Goal: Task Accomplishment & Management: Manage account settings

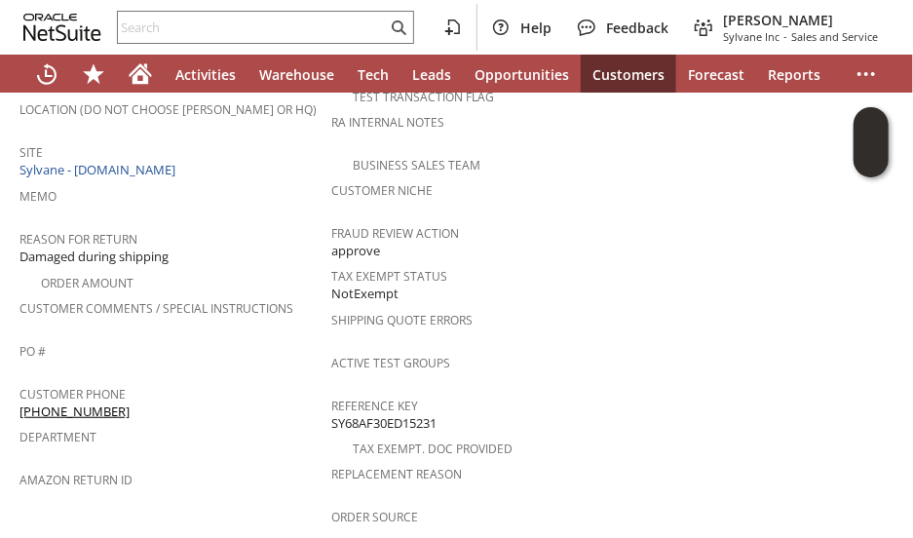
scroll to position [584, 0]
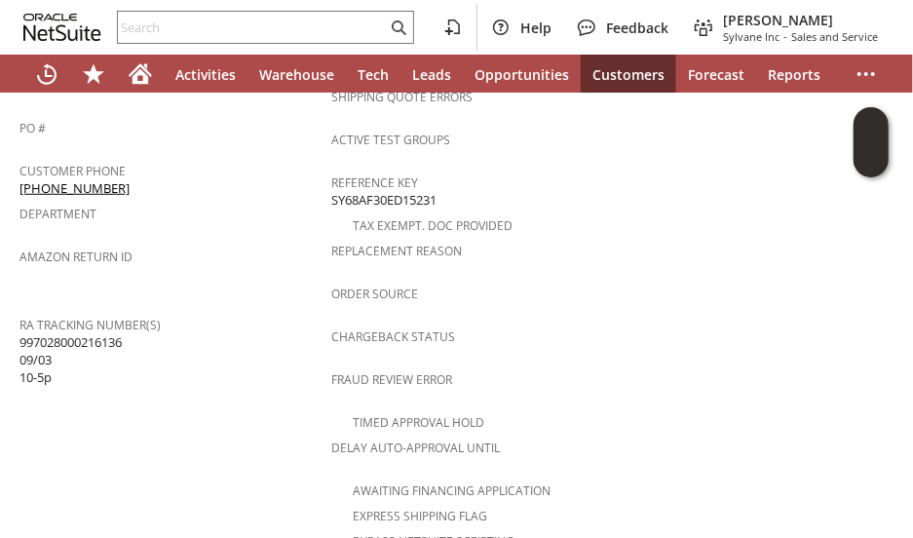
click at [238, 243] on span "Amazon Return ID" at bounding box center [170, 254] width 302 height 22
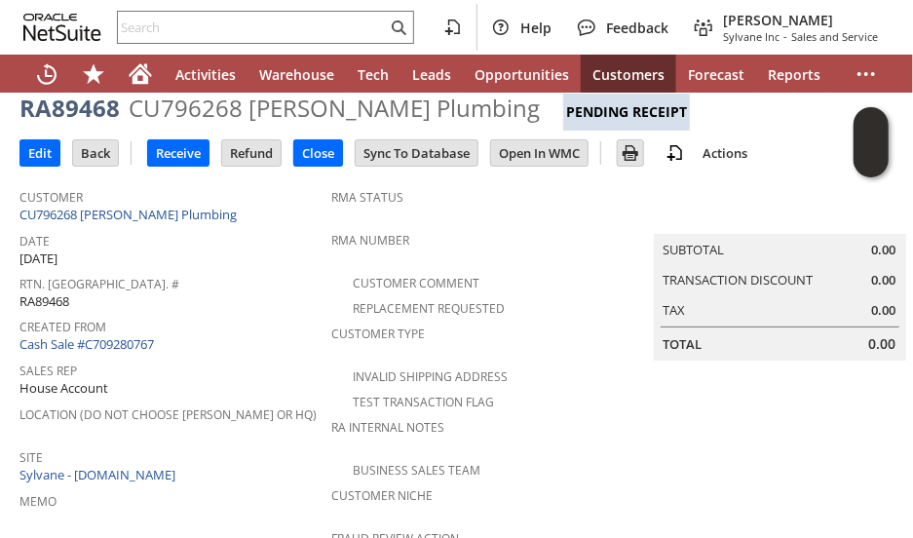
scroll to position [0, 0]
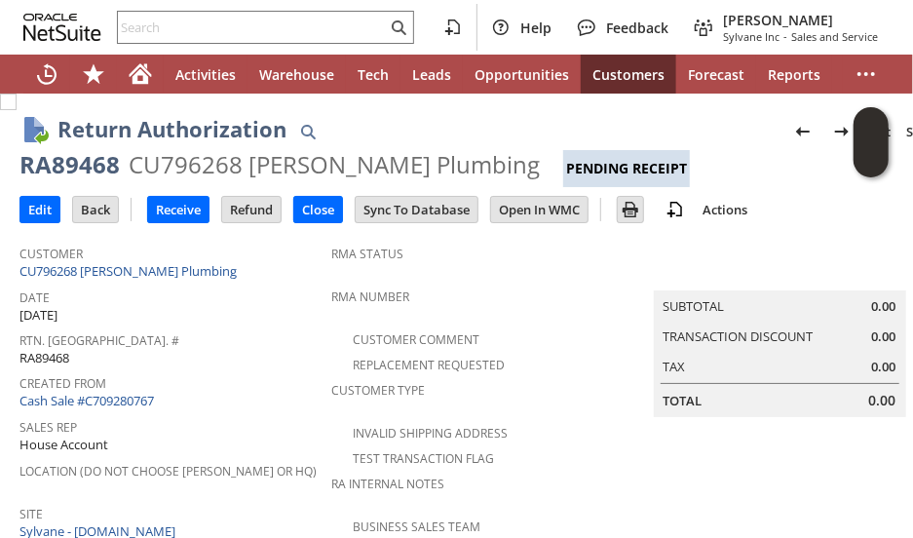
click at [243, 344] on div "Rtn. Auth. # RA89468" at bounding box center [170, 346] width 302 height 41
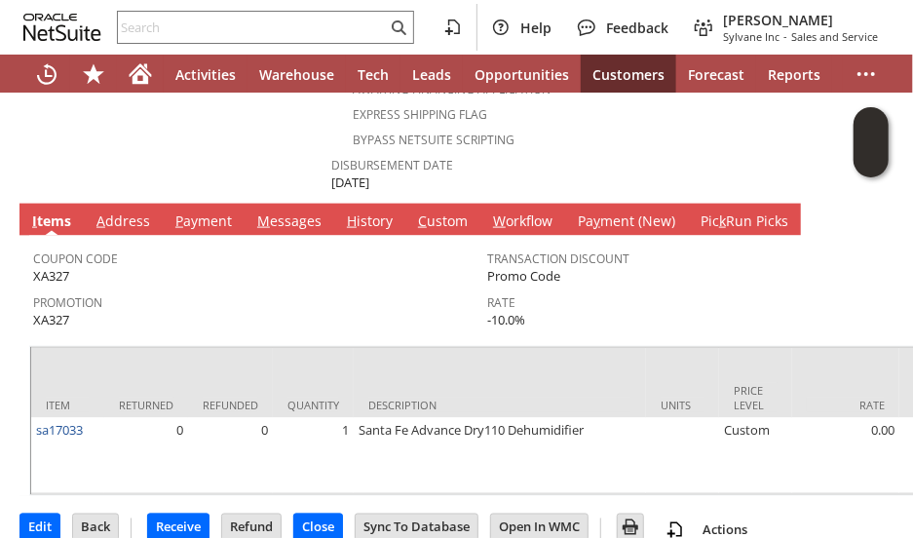
scroll to position [991, 0]
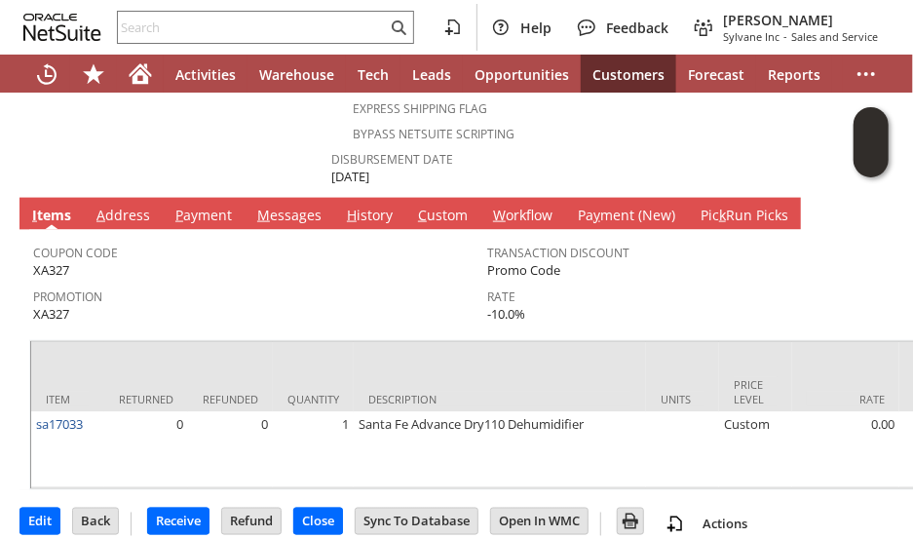
drag, startPoint x: 198, startPoint y: 237, endPoint x: 210, endPoint y: 215, distance: 24.9
click at [199, 282] on span "Promotion" at bounding box center [255, 293] width 444 height 22
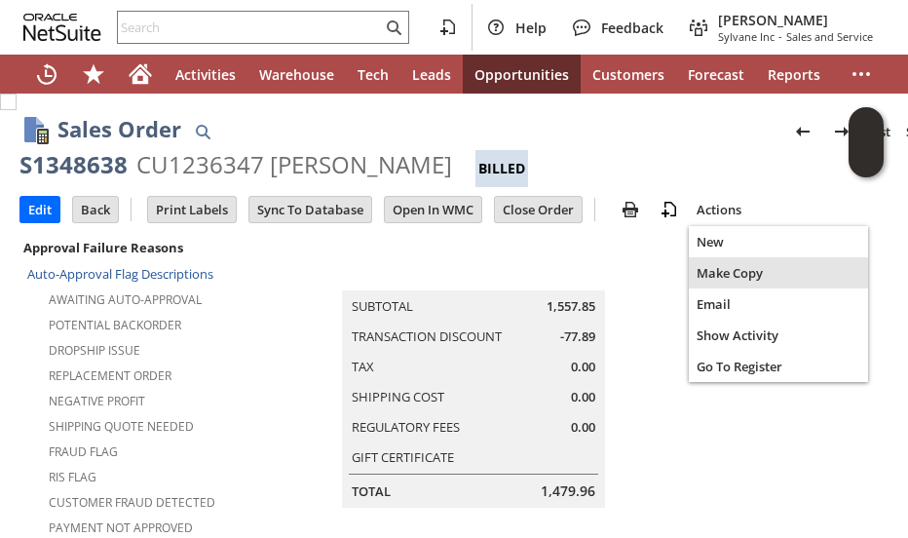
click at [711, 274] on span "Make Copy" at bounding box center [778, 273] width 164 height 18
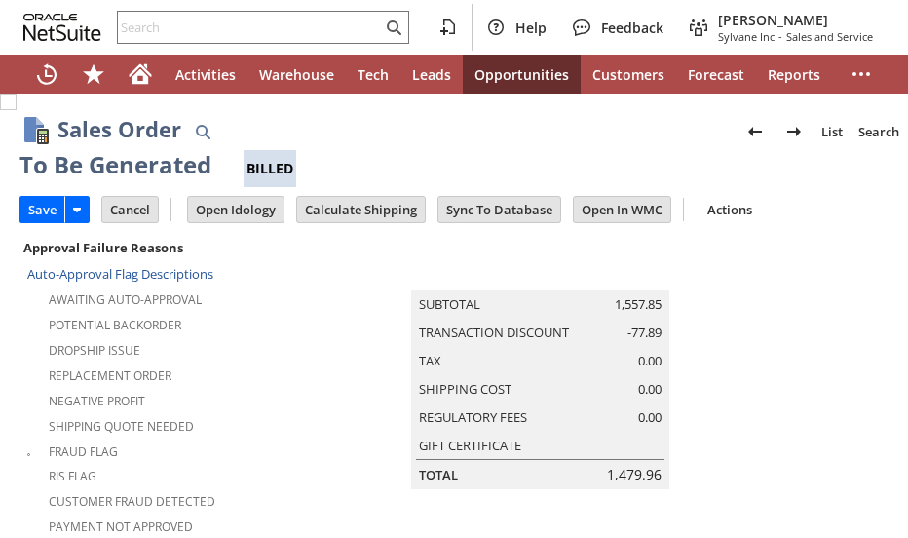
click at [446, 133] on div "Sales Order List Search More Add To Shortcuts" at bounding box center [505, 131] width 897 height 36
type input "Headquarters - Phone/Fax"
type input "Make Copy"
type input "Promo Code"
type input "-5.0%"
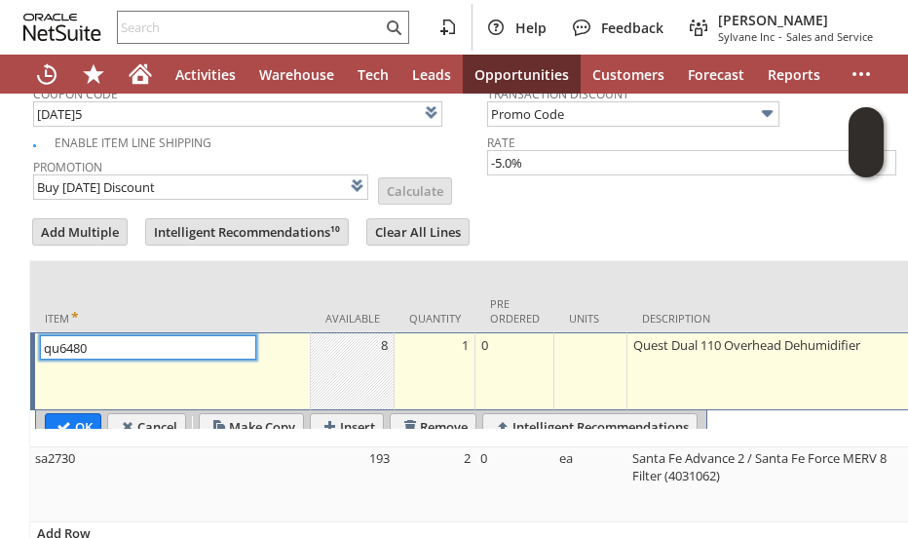
type input "Intelligent Recommendations¹⁰"
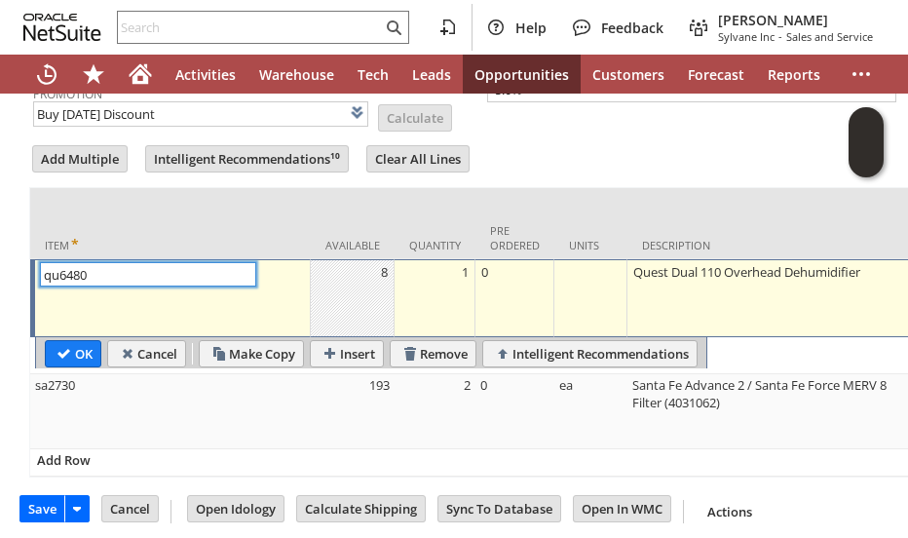
scroll to position [1847, 0]
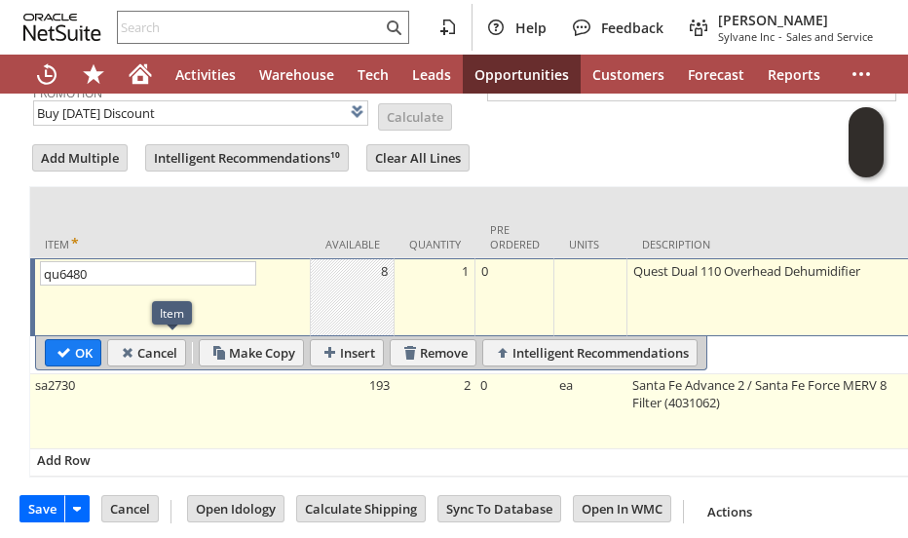
click at [300, 381] on td "sa2730" at bounding box center [170, 411] width 280 height 75
type input "Promo Code"
type input "-5.0%"
type input "sa2730"
type input "OK"
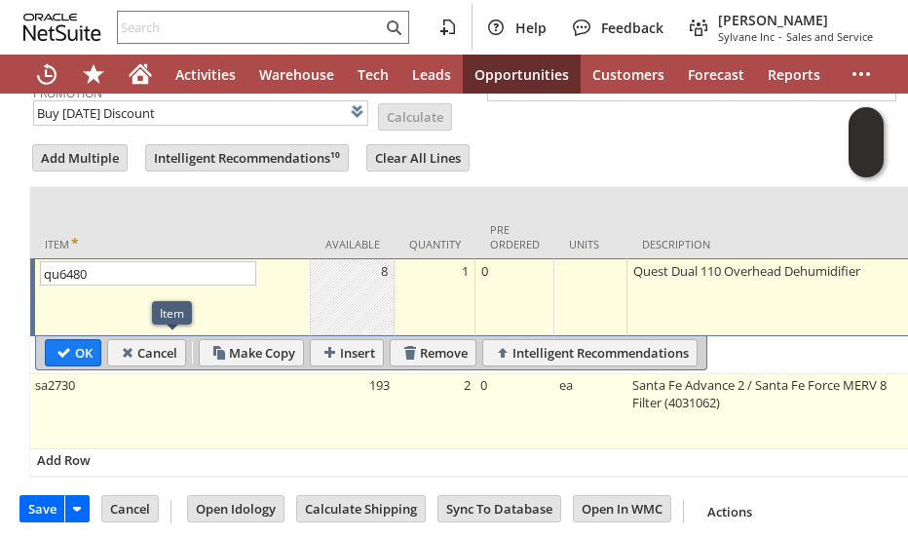
type input "Make Copy"
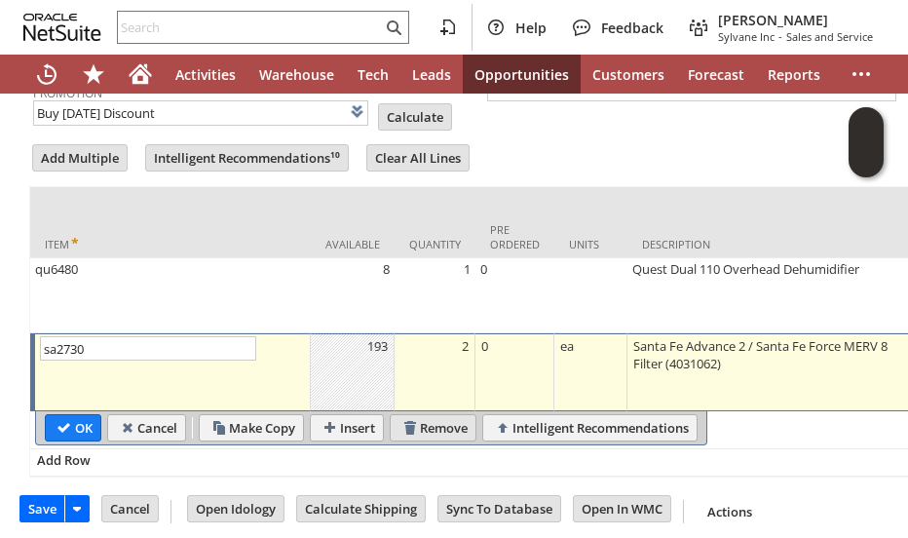
click at [438, 415] on input "Remove" at bounding box center [433, 427] width 85 height 25
type input "Add"
type input "Copy Previous"
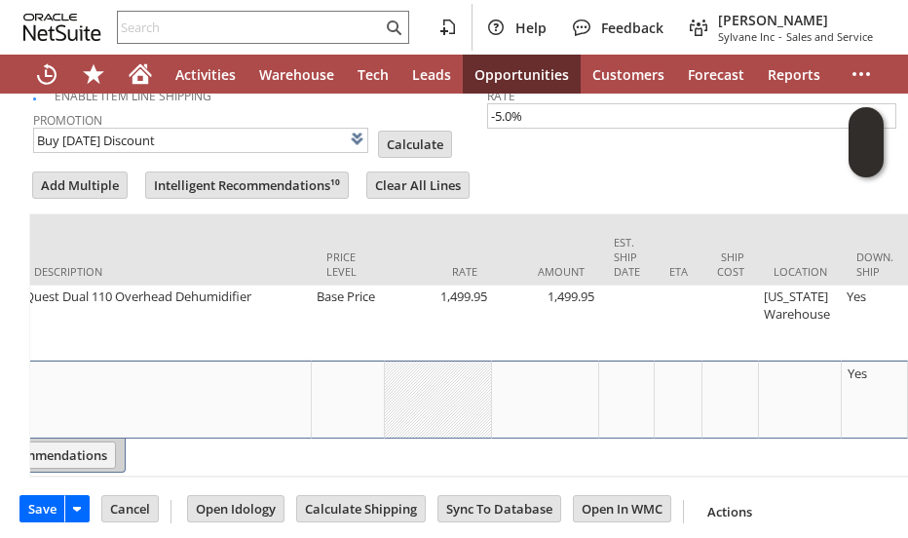
scroll to position [0, 694]
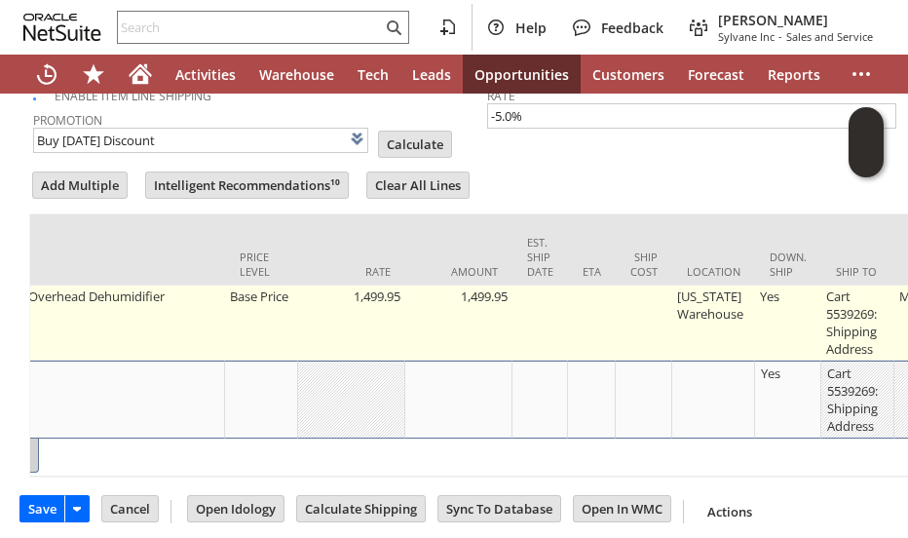
click at [259, 285] on td "Base Price" at bounding box center [261, 322] width 73 height 75
type input "Base Price"
type input "qu6480"
type input "OK"
type input "Make Copy"
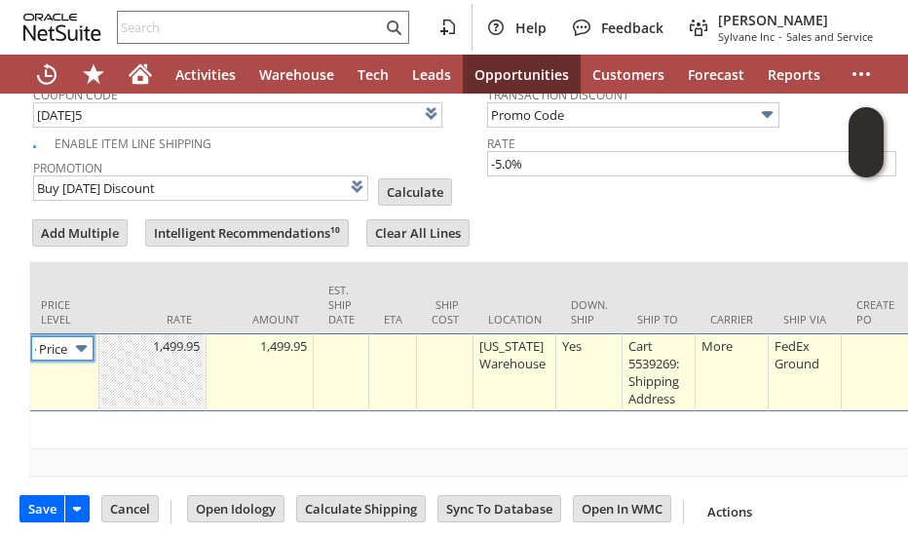
scroll to position [0, 27]
click at [84, 337] on img at bounding box center [81, 348] width 22 height 22
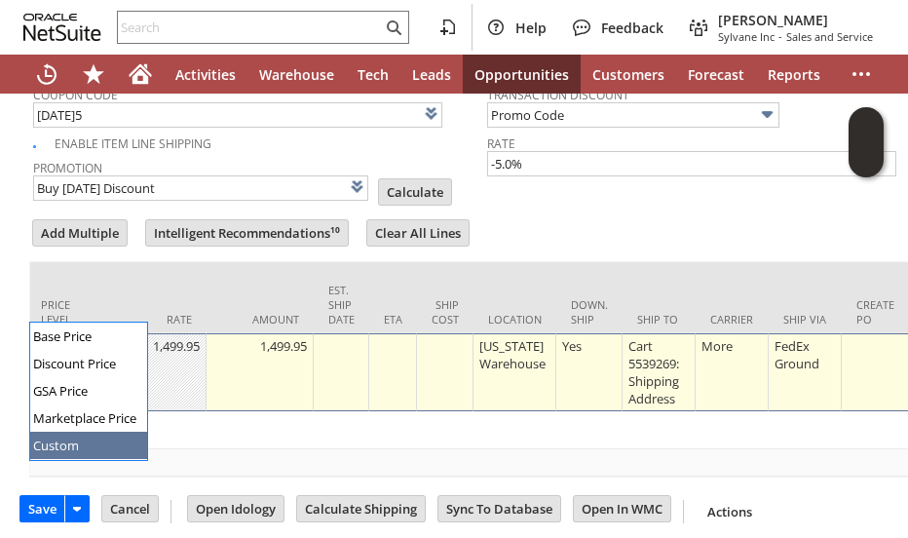
drag, startPoint x: 60, startPoint y: 443, endPoint x: 119, endPoint y: 372, distance: 92.0
type input "Custom"
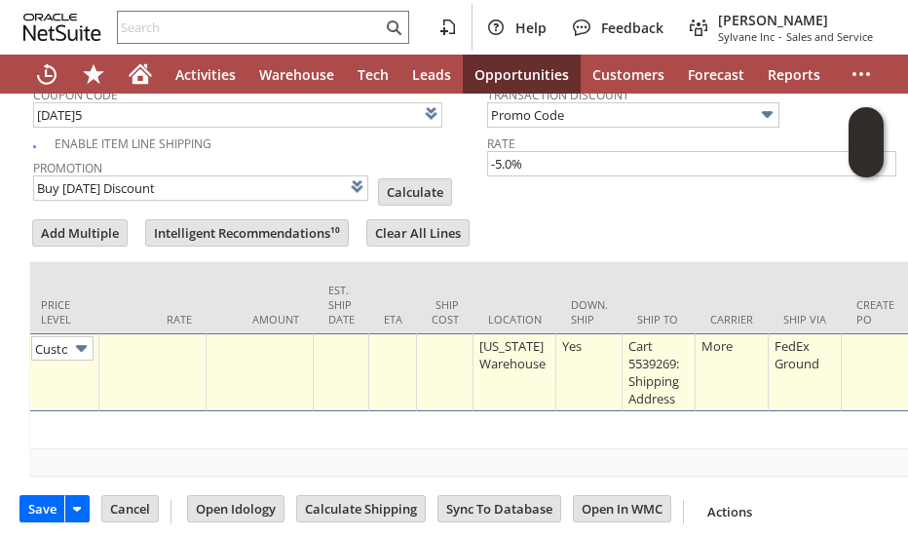
click at [150, 336] on div at bounding box center [152, 345] width 96 height 19
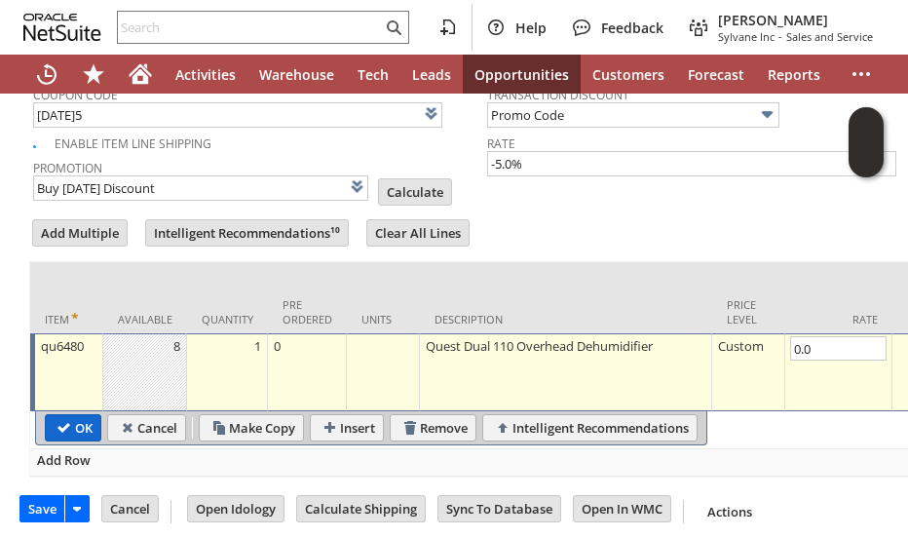
type input "0.00"
drag, startPoint x: 47, startPoint y: 391, endPoint x: 6, endPoint y: 368, distance: 46.6
click at [48, 415] on input "OK" at bounding box center [73, 427] width 55 height 25
type input "Promo Code"
type input "-5.0%"
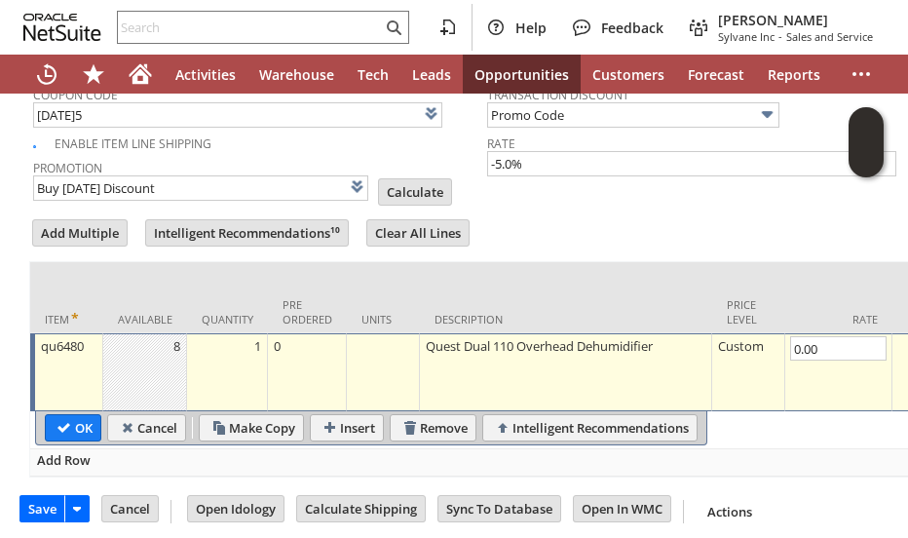
type input "Add"
type input "Copy Previous"
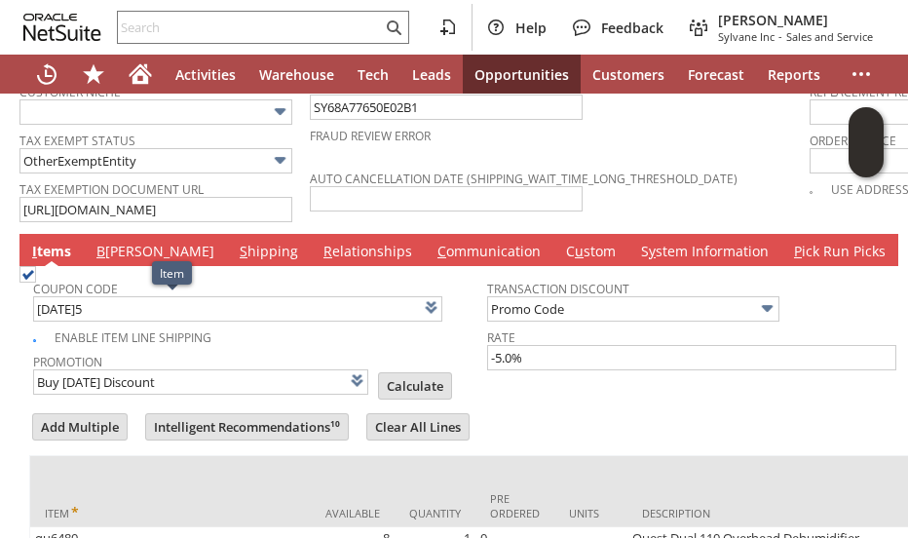
scroll to position [1577, 0]
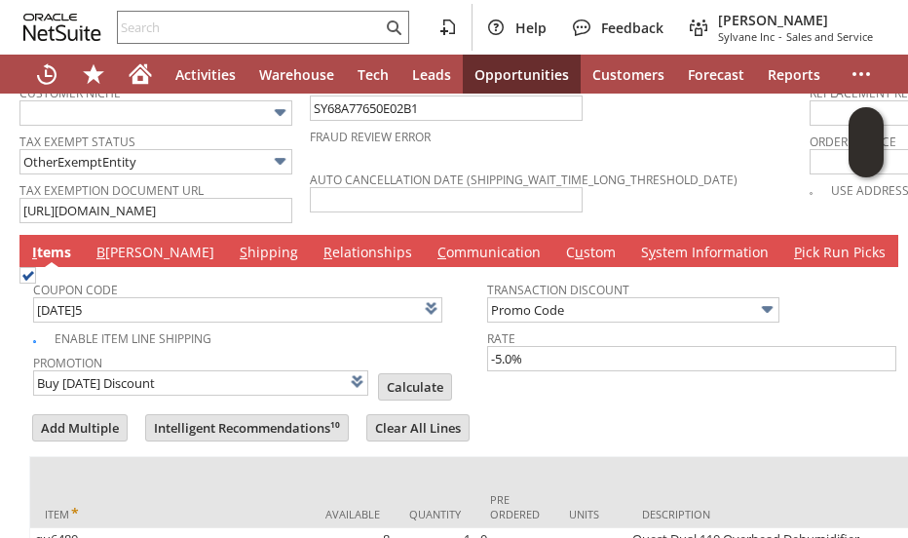
click at [121, 243] on link "B illing" at bounding box center [156, 253] width 128 height 21
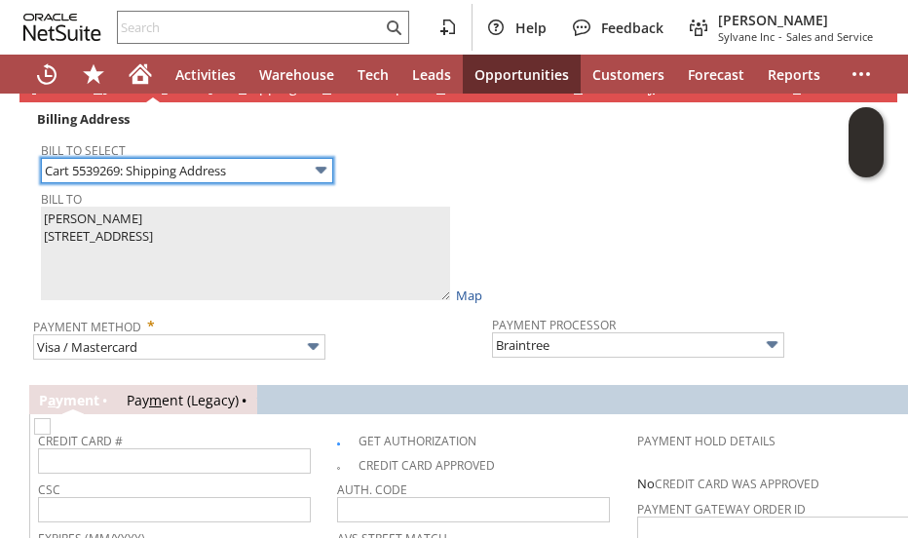
scroll to position [1772, 0]
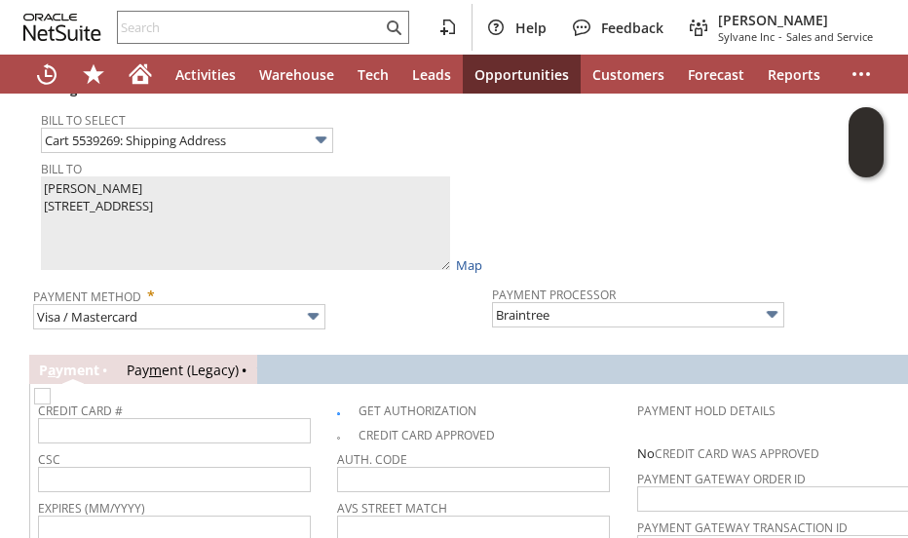
click at [51, 388] on img at bounding box center [42, 396] width 17 height 17
checkbox input "false"
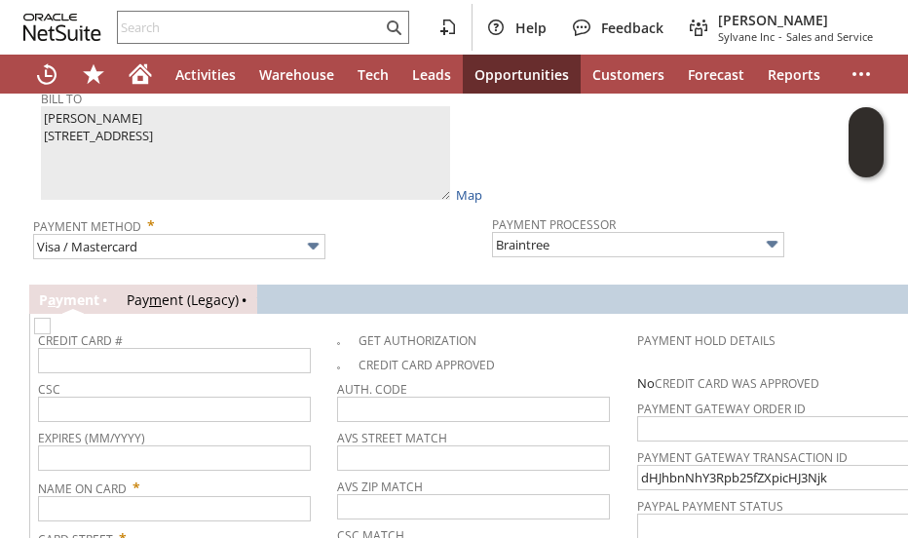
scroll to position [1869, 0]
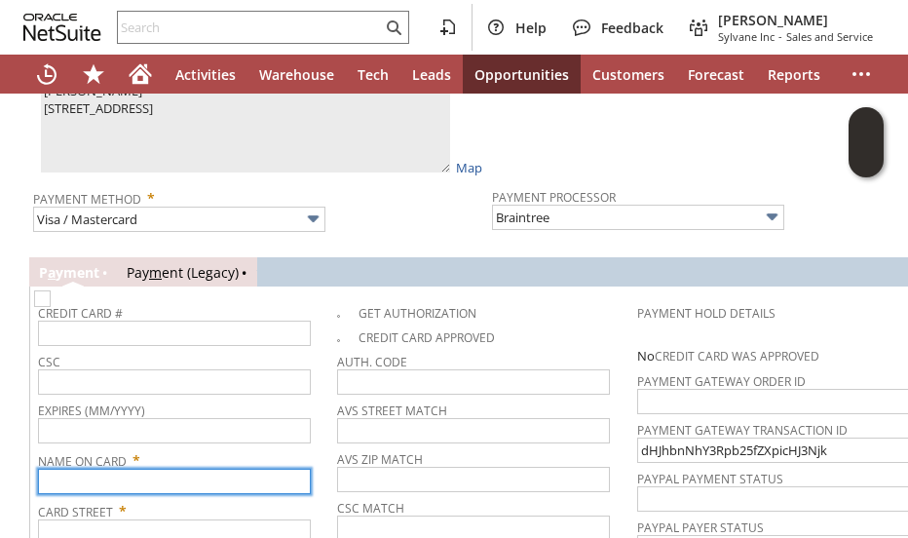
click at [177, 468] on input "text" at bounding box center [174, 480] width 273 height 25
paste input "Gary L Jaehnel"
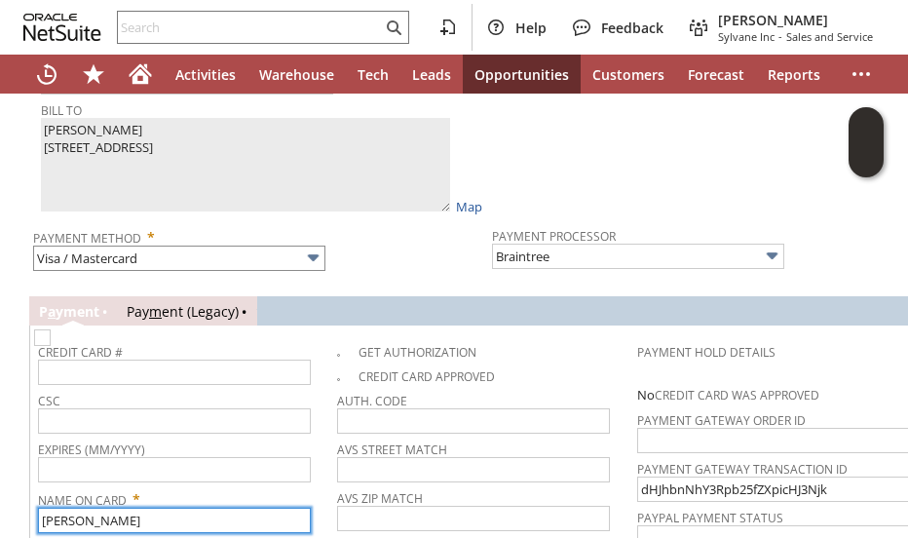
scroll to position [1772, 0]
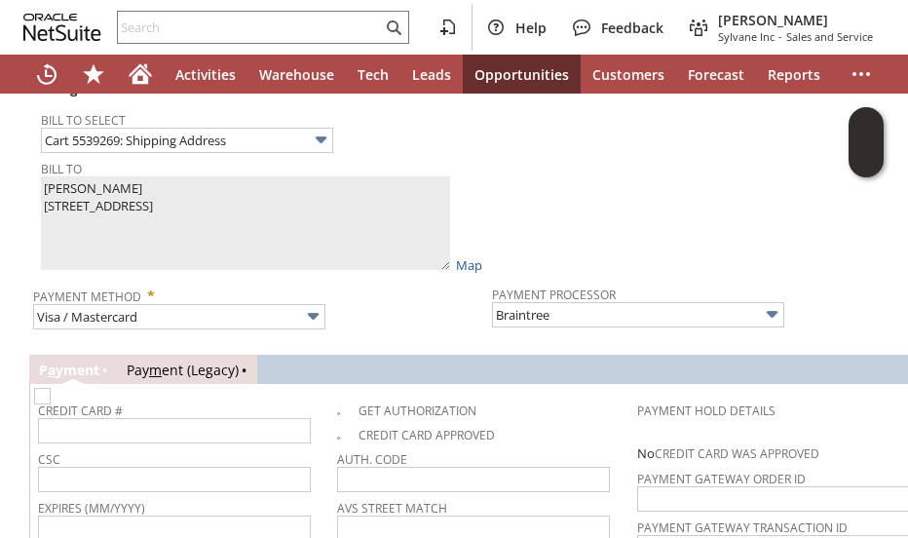
type input "Gary L Jaehnel"
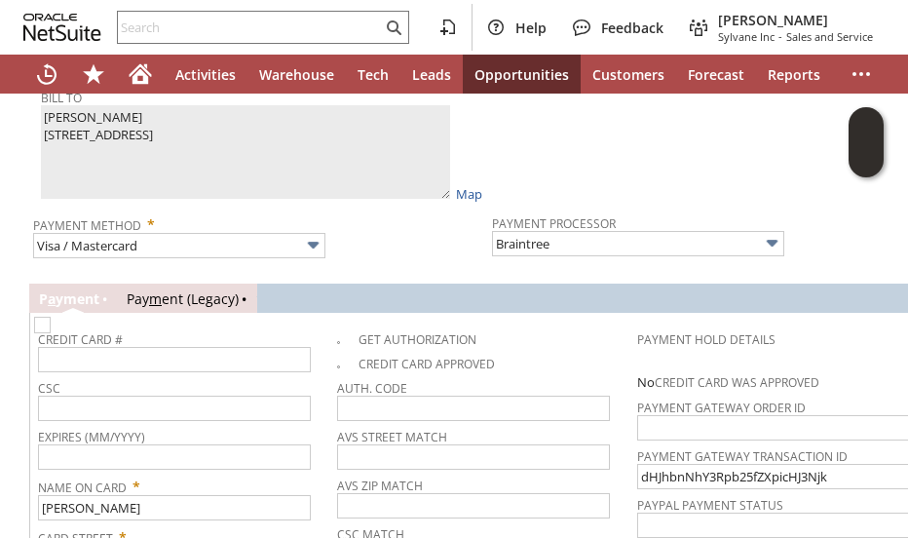
scroll to position [1869, 0]
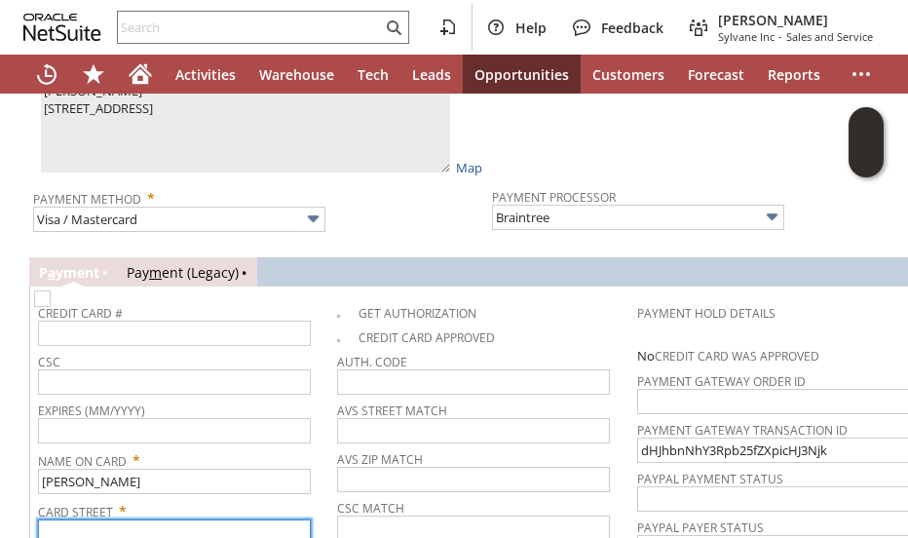
click at [146, 519] on input "text" at bounding box center [174, 531] width 273 height 25
paste input "225 10TH ST"
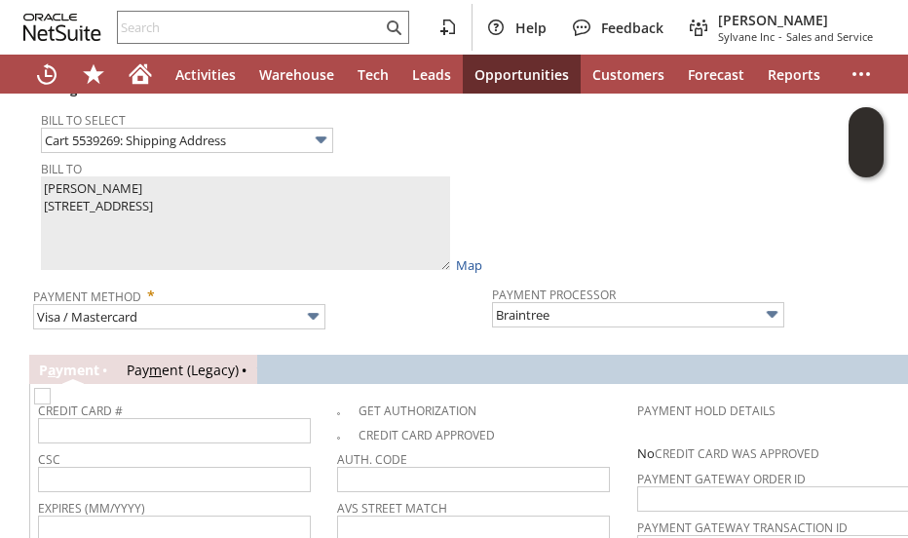
type input "225 10TH ST"
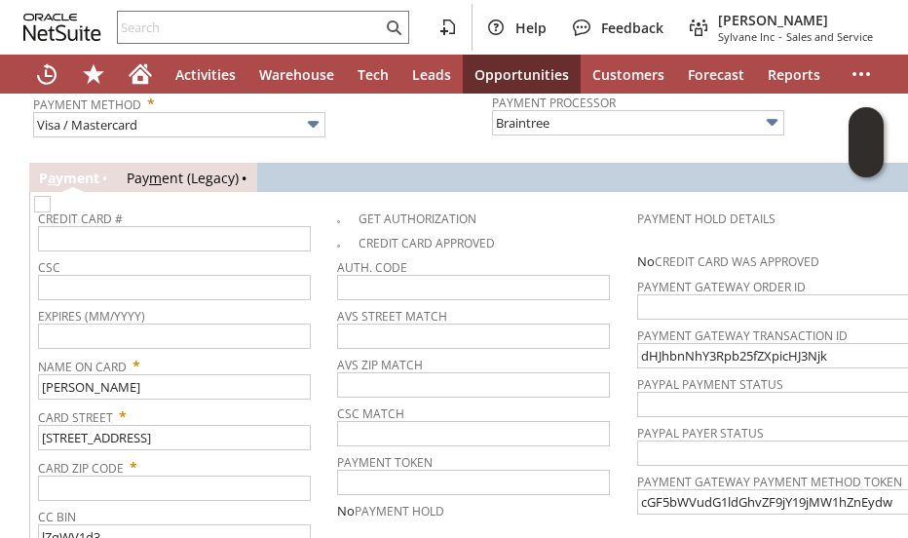
scroll to position [2064, 0]
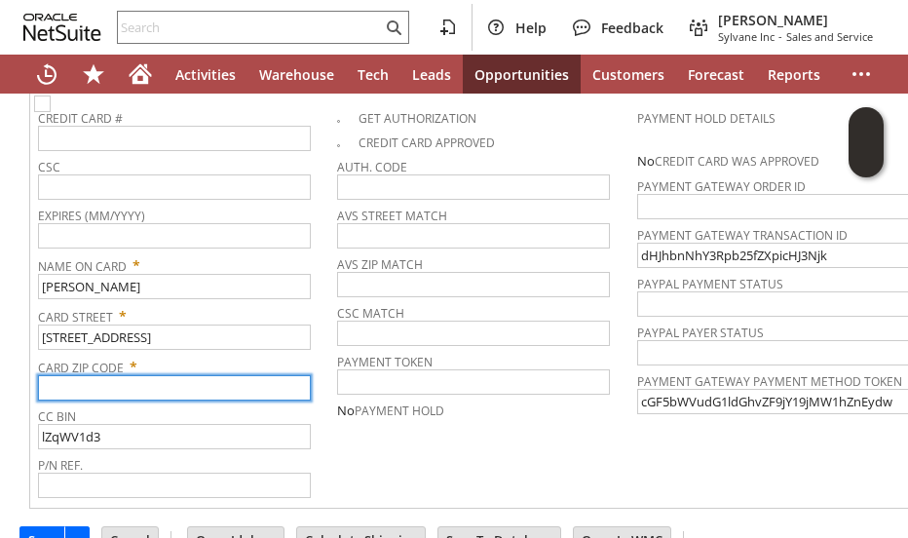
click at [132, 375] on input "text" at bounding box center [174, 387] width 273 height 25
paste input "50036"
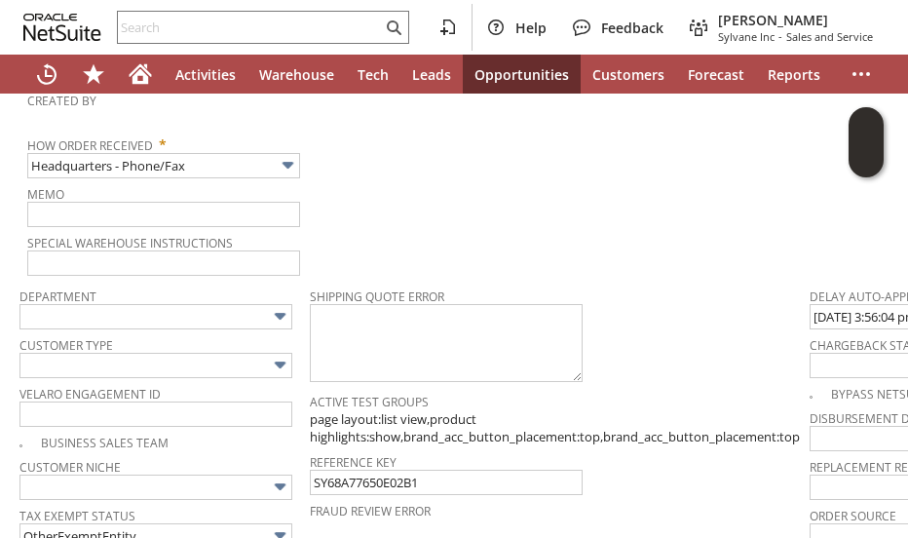
scroll to position [1187, 0]
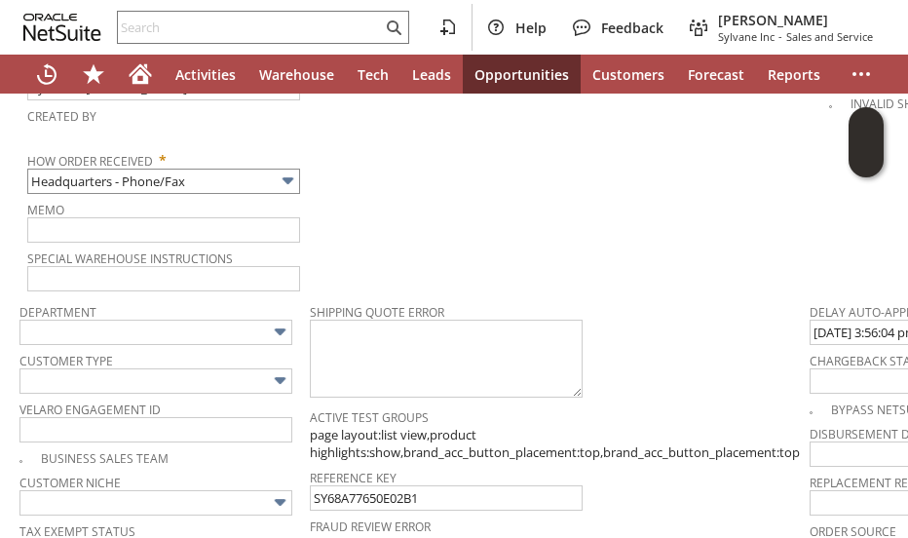
type input "50036"
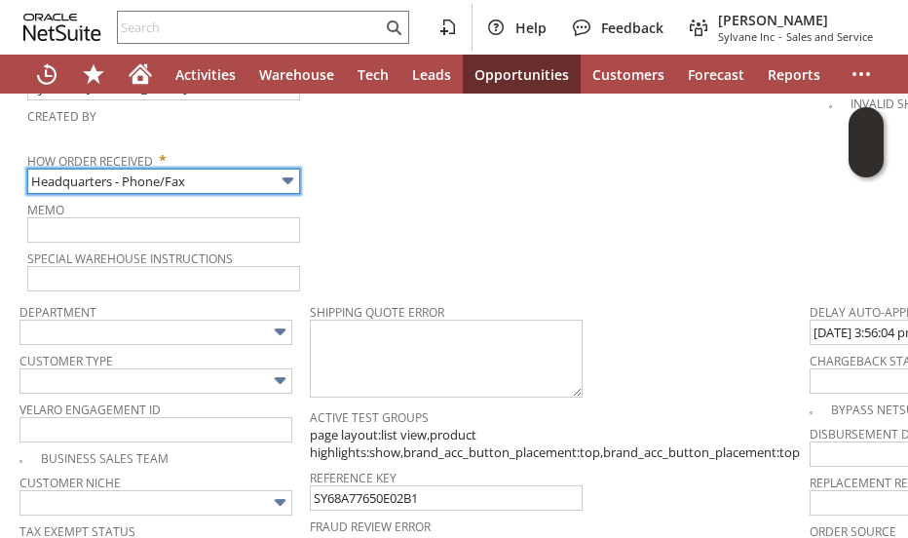
click at [186, 168] on input "Headquarters - Phone/Fax" at bounding box center [163, 180] width 273 height 25
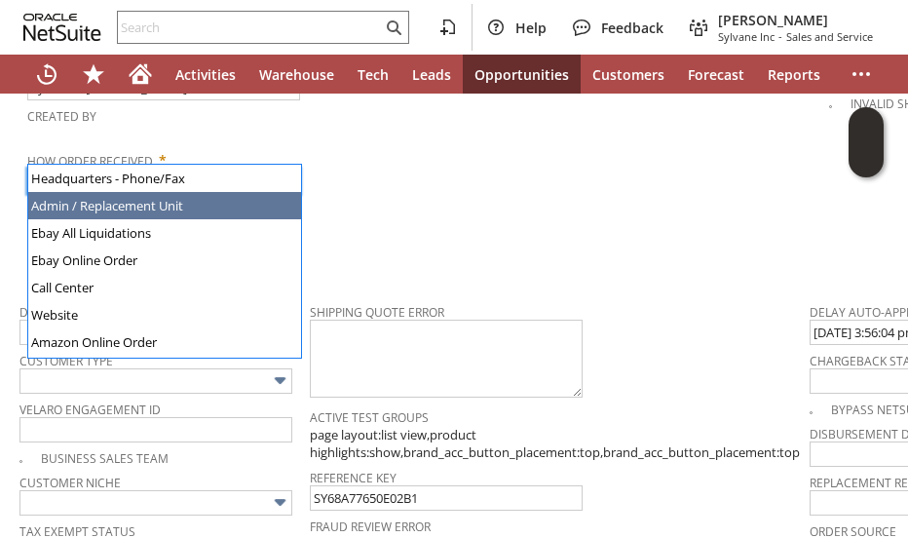
type input "Admin / Replacement Unit"
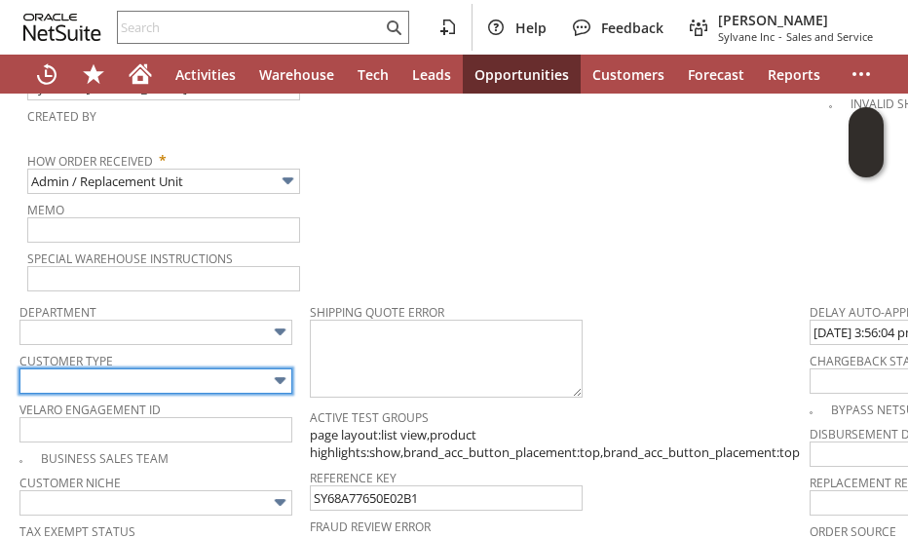
click at [132, 368] on input "text" at bounding box center [155, 380] width 273 height 25
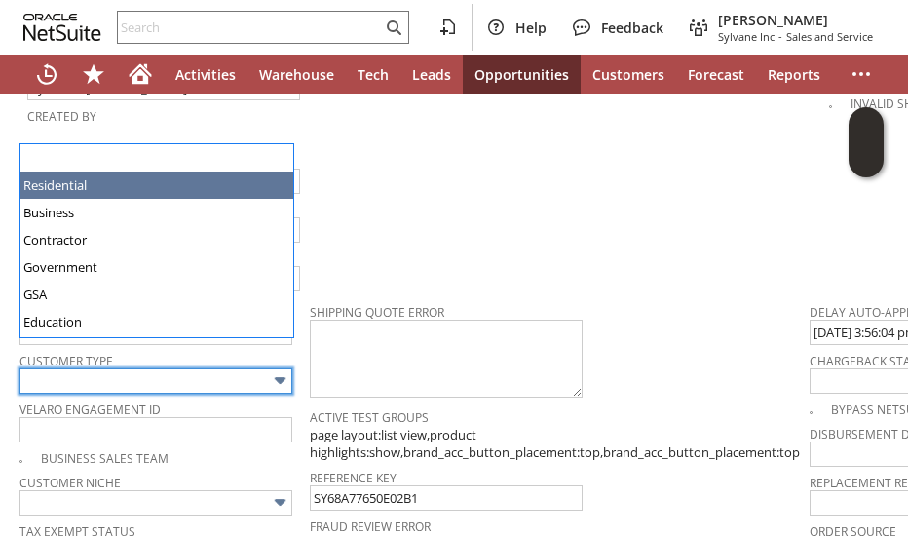
type input "Residential"
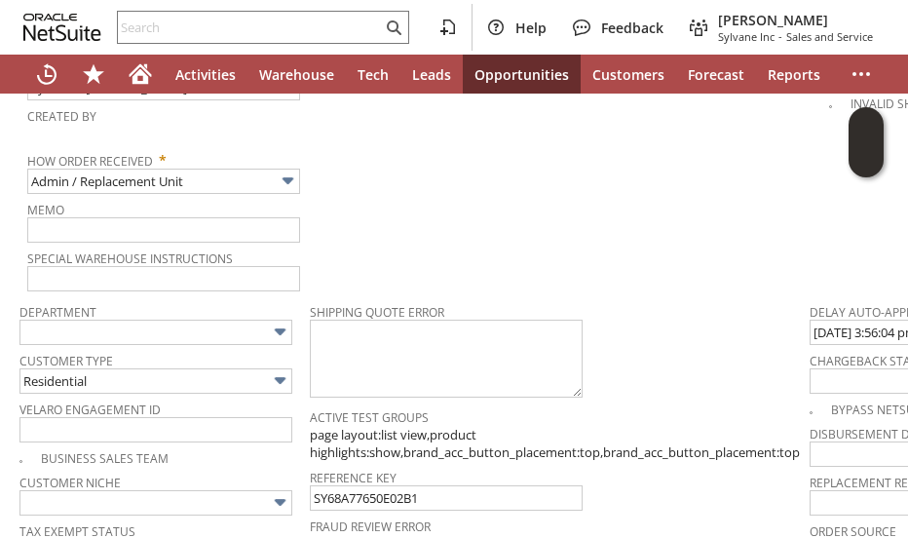
drag, startPoint x: 426, startPoint y: 219, endPoint x: 386, endPoint y: 221, distance: 40.0
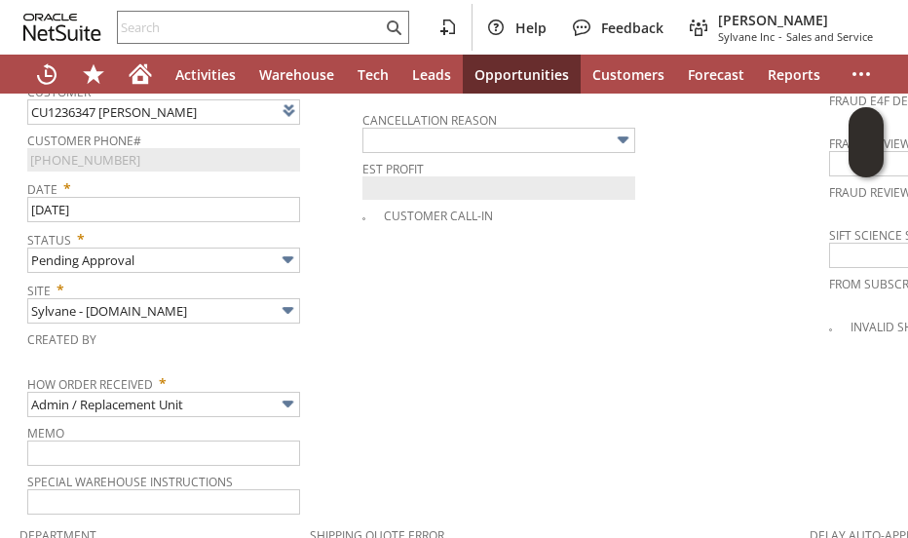
scroll to position [992, 0]
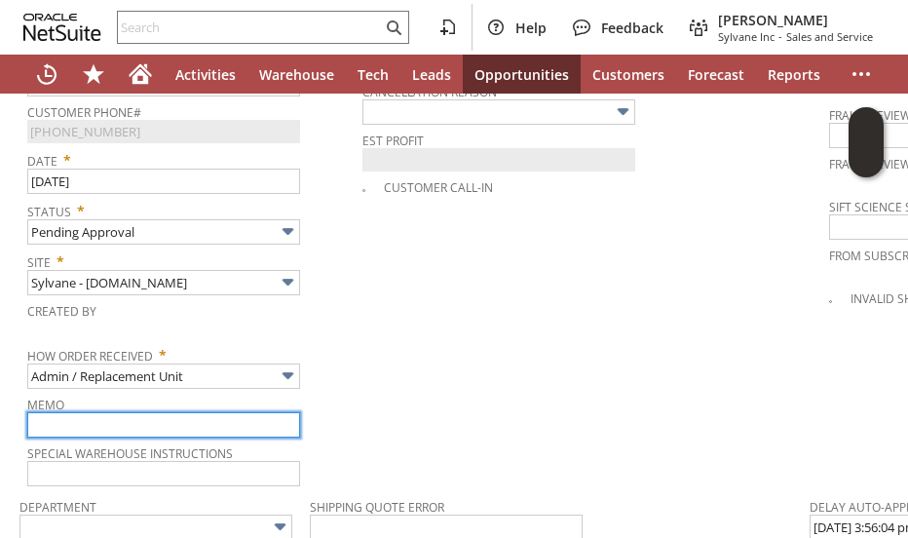
click at [158, 412] on input "text" at bounding box center [163, 424] width 273 height 25
type input "Defective unit"
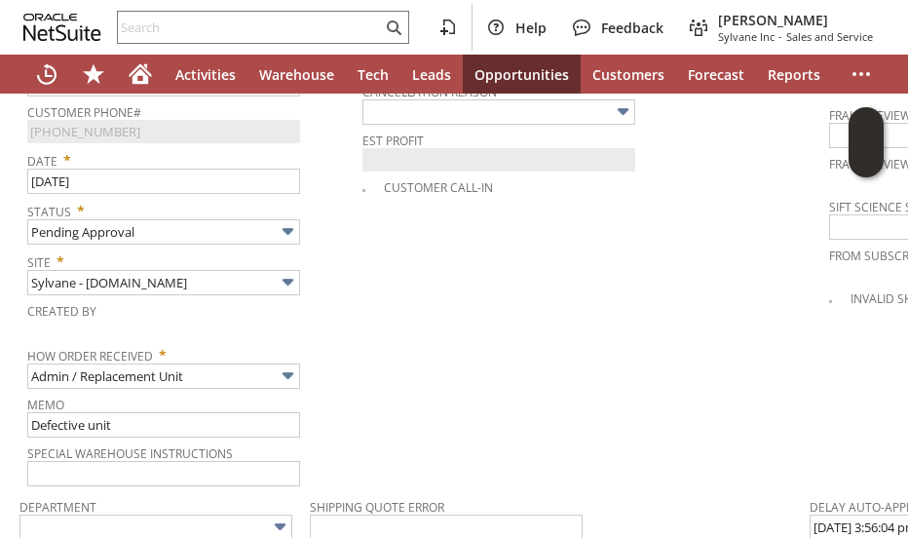
click at [510, 393] on td "PO # Customer Comments / Special Instructions Cancellation Code (deprecated) Ca…" at bounding box center [595, 182] width 467 height 612
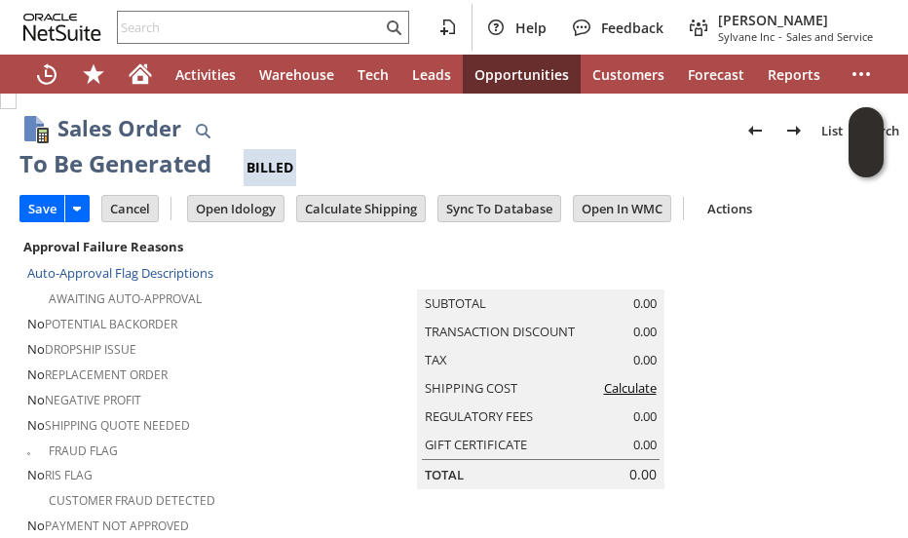
scroll to position [0, 0]
click at [357, 209] on input "Calculate Shipping" at bounding box center [361, 209] width 128 height 25
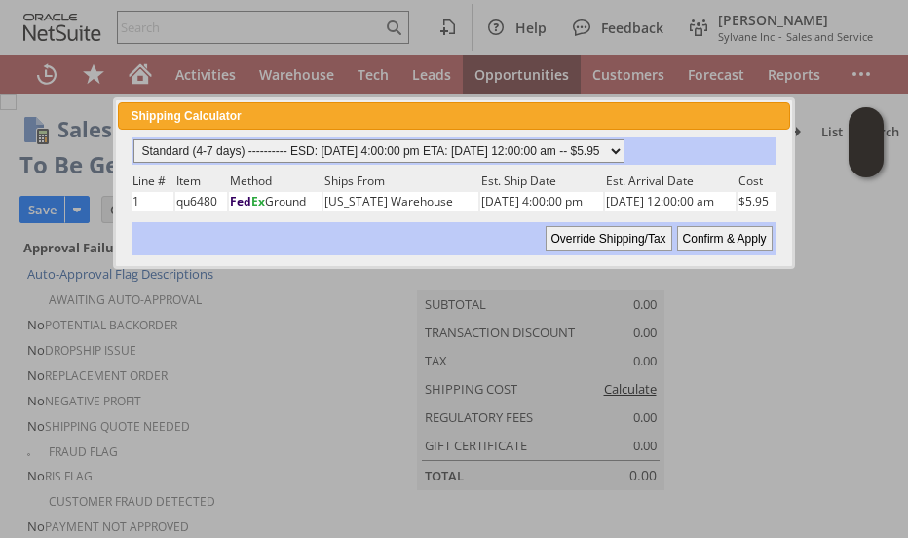
click at [624, 150] on select "Standard (4-7 days) ---------- ESD: 09/03/2025 4:00:00 pm ETA: 09/09/2025 12:00…" at bounding box center [378, 150] width 491 height 23
select select "3 Day ------------------------ ESD: 09/03/2025 4:00:00 pm ETA: 09/08/2025 12:00…"
click at [133, 139] on select "Standard (4-7 days) ---------- ESD: 09/03/2025 4:00:00 pm ETA: 09/09/2025 12:00…" at bounding box center [378, 150] width 491 height 23
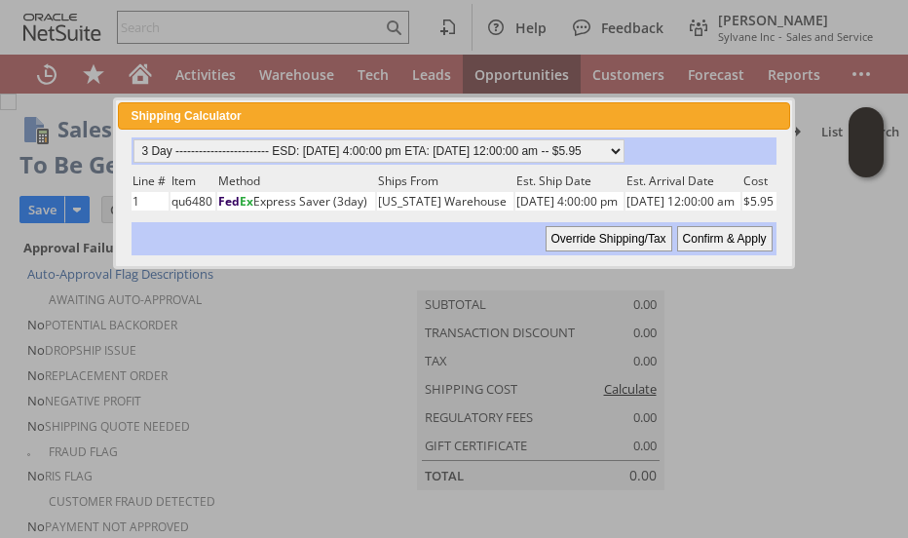
click at [738, 234] on input "Confirm & Apply" at bounding box center [724, 238] width 95 height 25
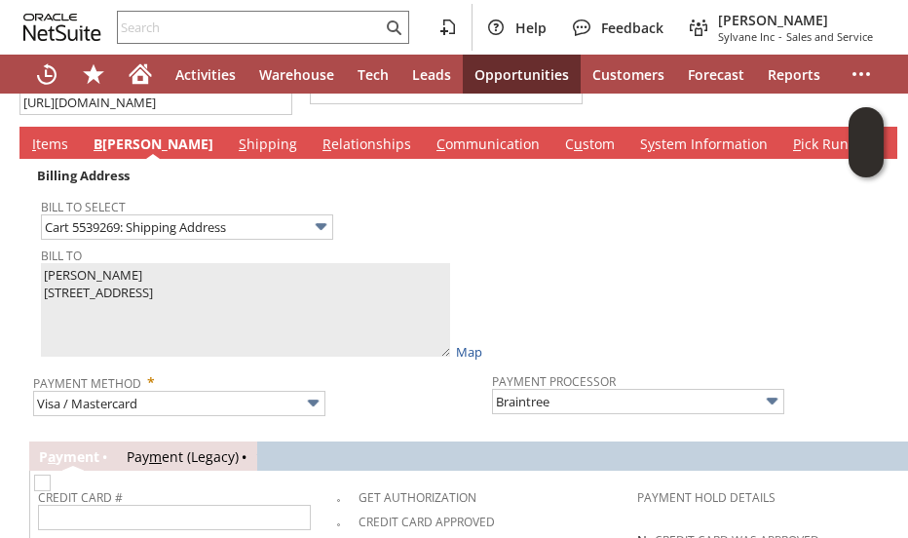
scroll to position [1558, 0]
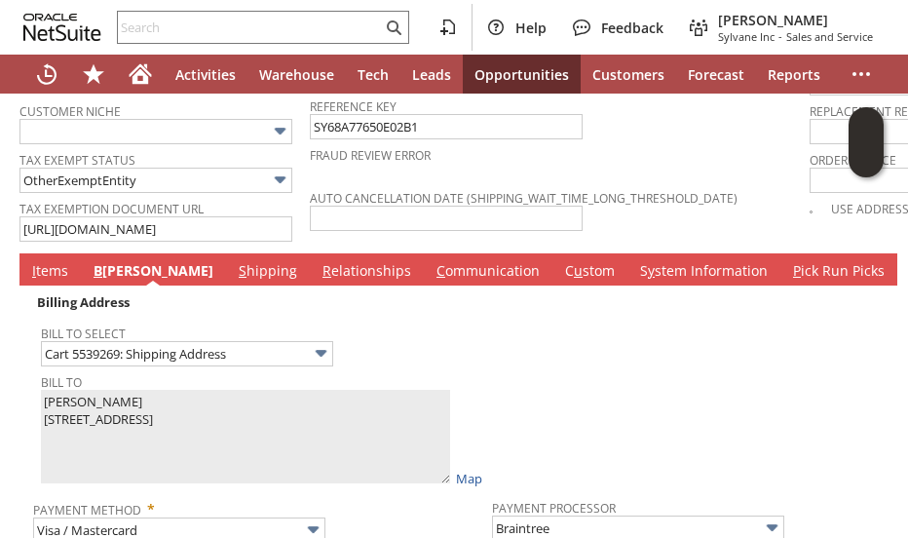
click at [48, 261] on link "I tems" at bounding box center [50, 271] width 46 height 21
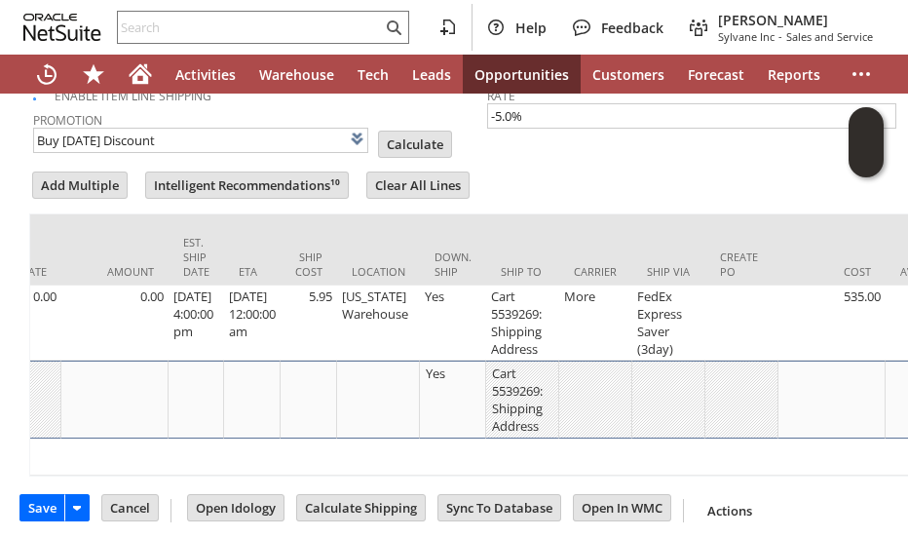
scroll to position [0, 1028]
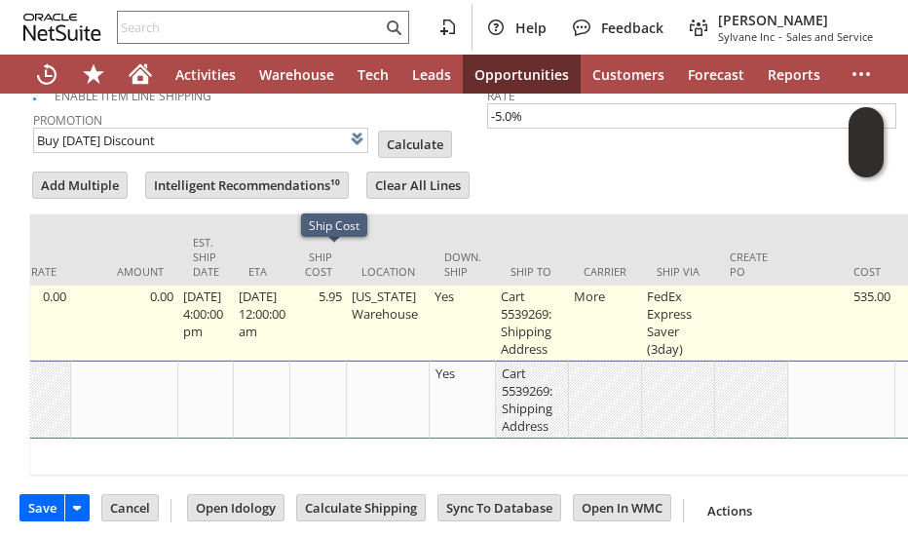
click at [337, 285] on td "5.95" at bounding box center [318, 322] width 56 height 75
type input "5.95"
type input "OK"
type input "Make Copy"
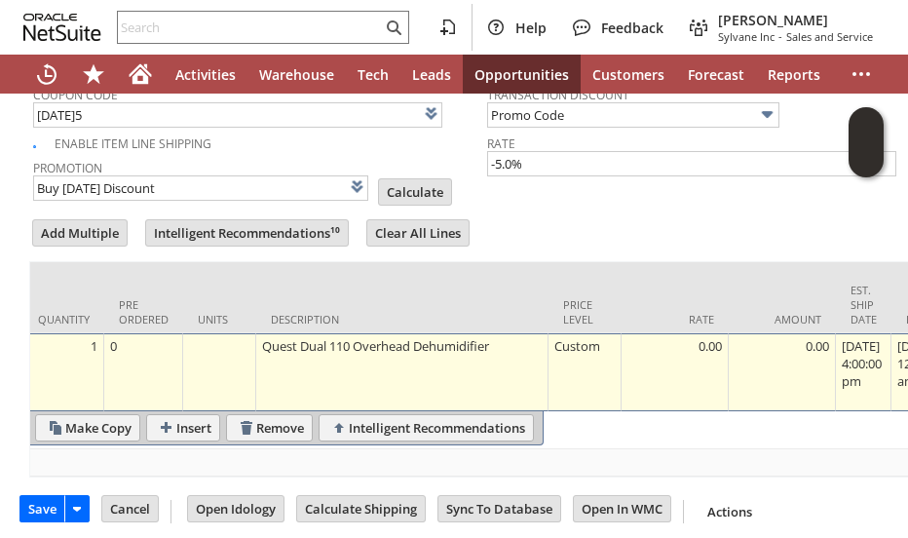
scroll to position [0, 0]
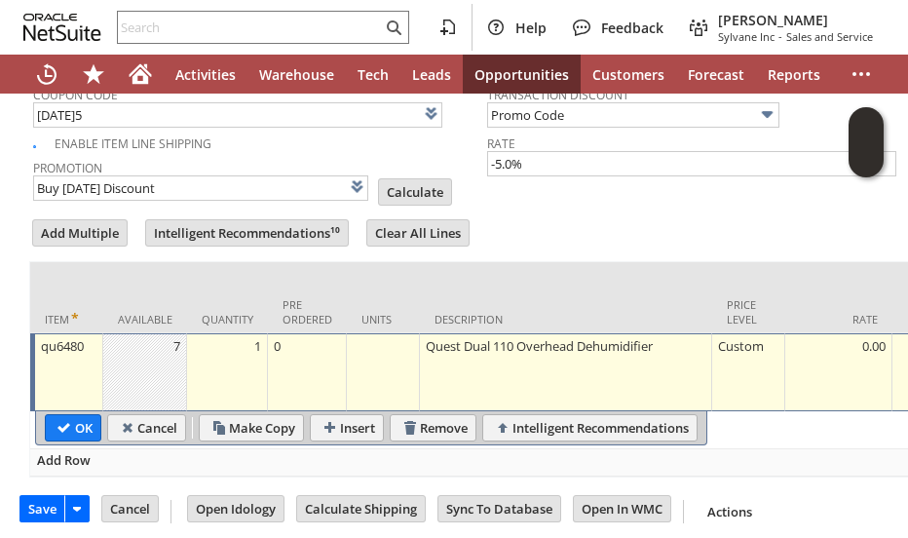
type input "0.0"
click at [61, 415] on input "OK" at bounding box center [73, 427] width 55 height 25
type input "Promo Code"
type input "-5.0%"
type input "Add"
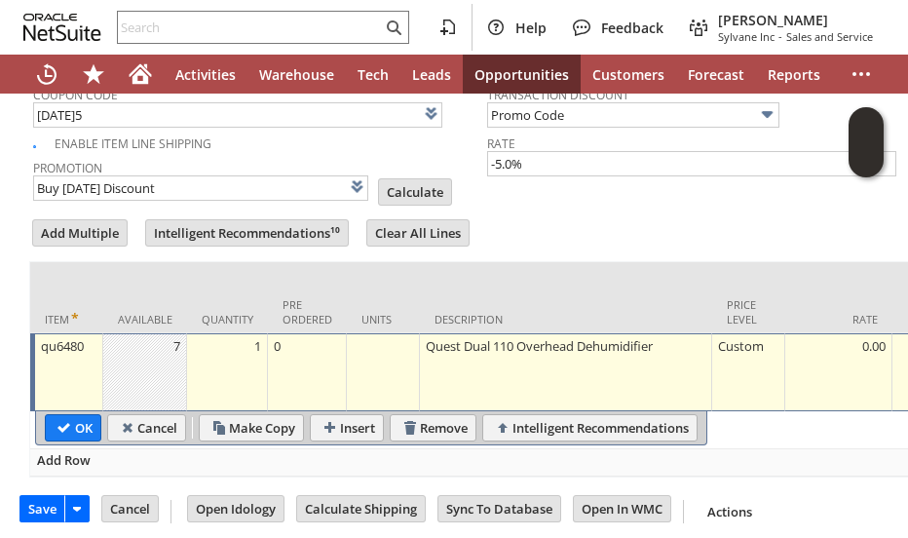
type input "Copy Previous"
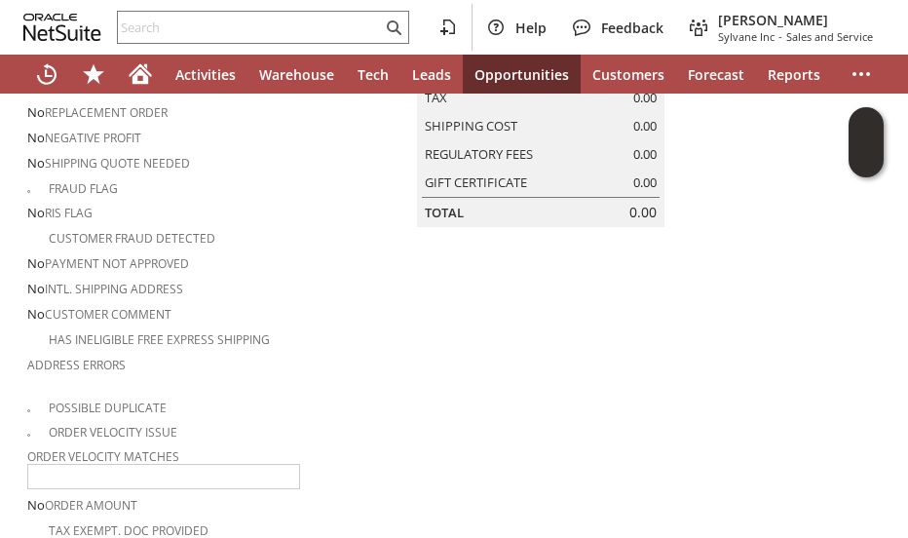
scroll to position [19, 0]
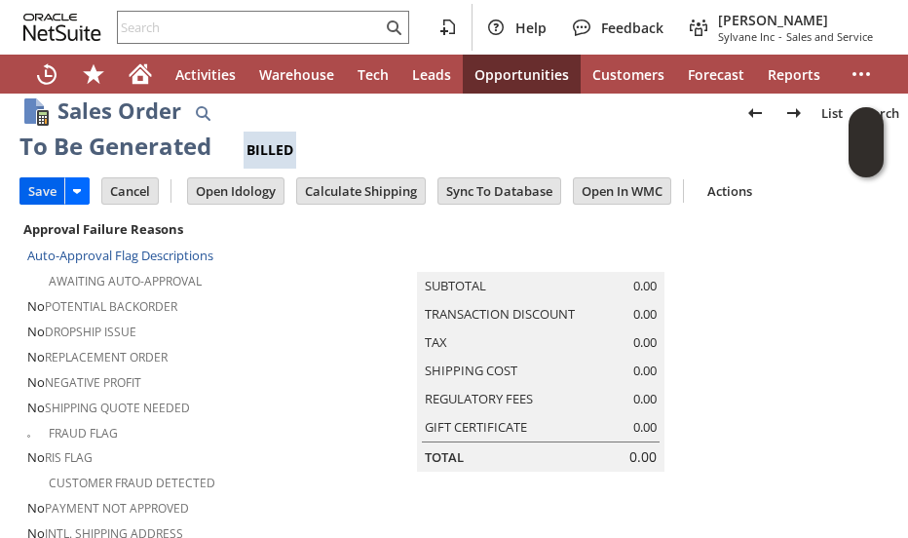
click at [33, 194] on input "Save" at bounding box center [42, 190] width 44 height 25
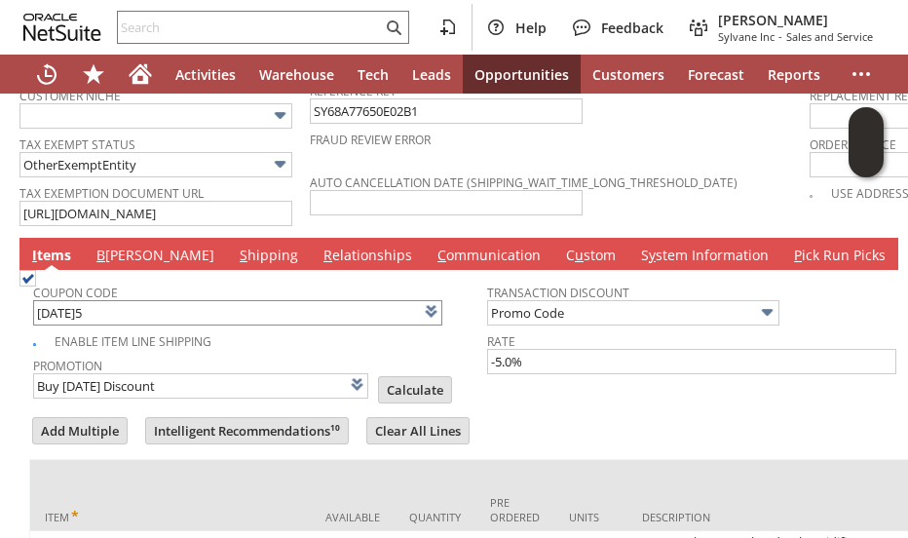
scroll to position [1577, 0]
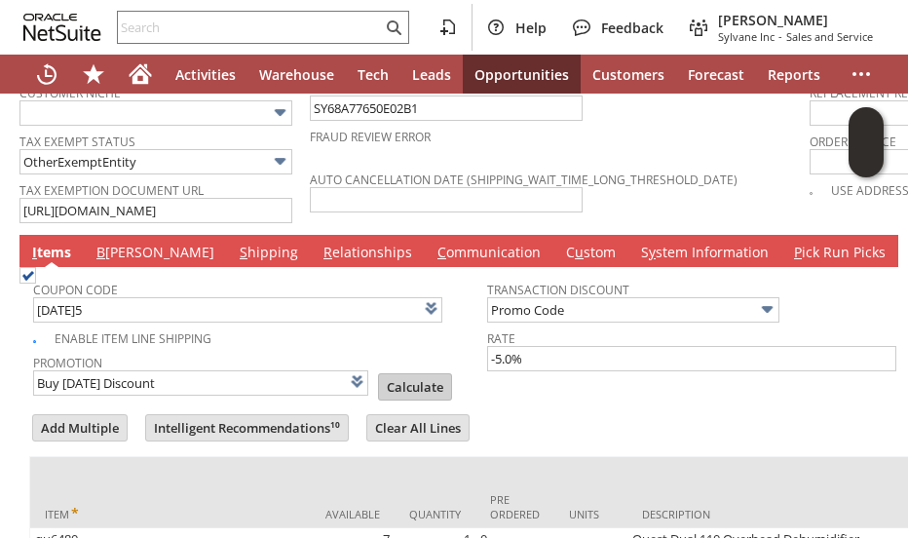
click at [379, 374] on input "Calculate" at bounding box center [415, 386] width 72 height 25
type input "Promo Code"
type input "-5.0%"
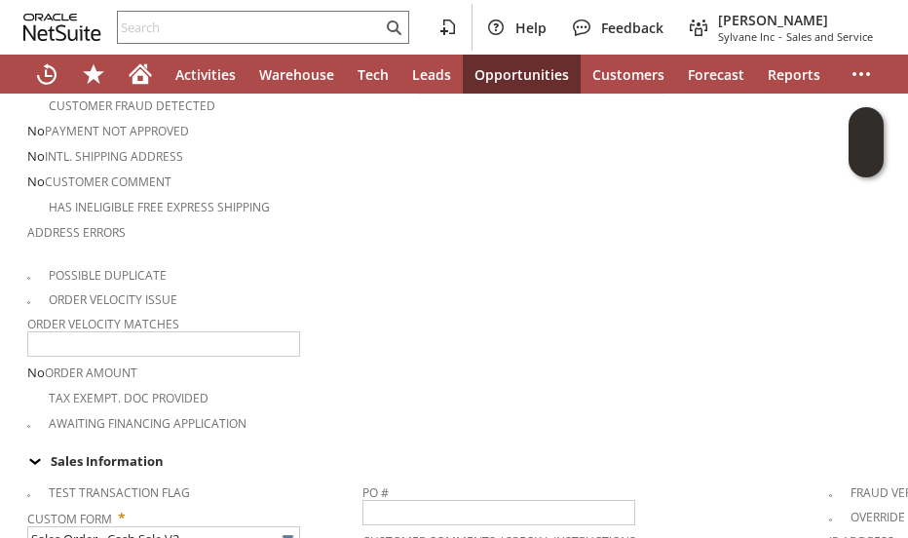
scroll to position [0, 0]
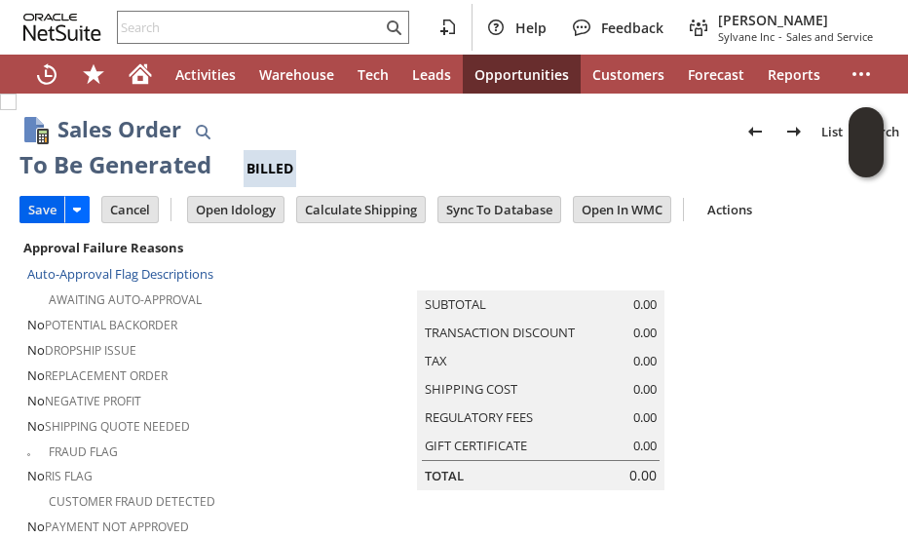
click at [23, 209] on input "Save" at bounding box center [42, 209] width 44 height 25
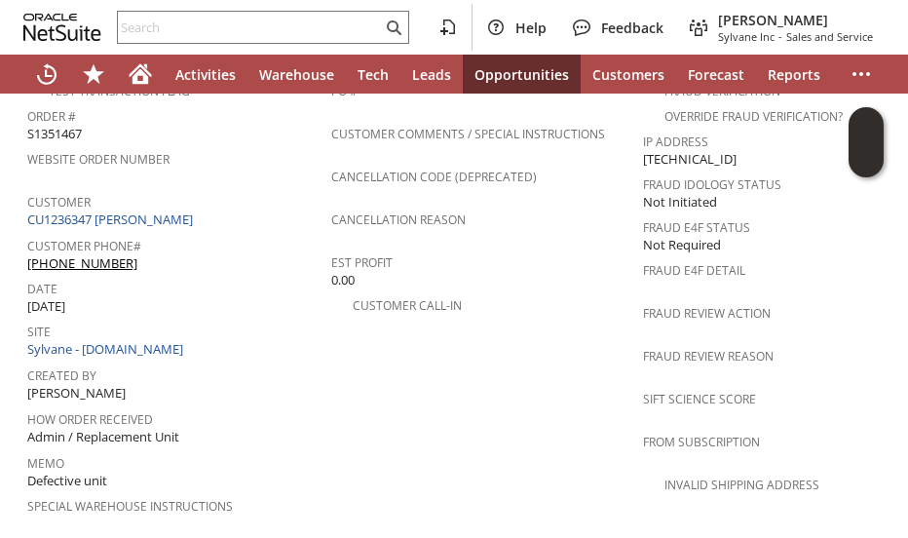
scroll to position [877, 0]
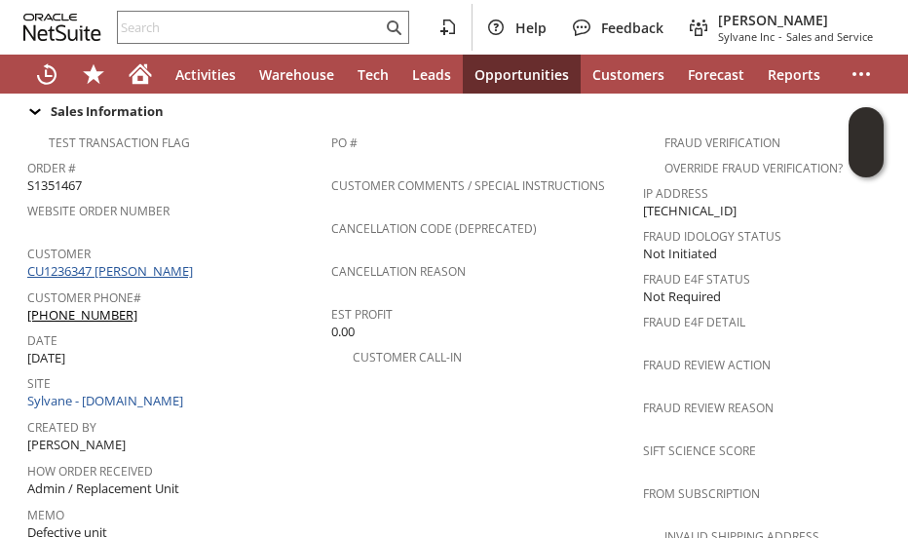
click at [140, 262] on link "CU1236347 Gary L Jaehnel" at bounding box center [112, 271] width 170 height 18
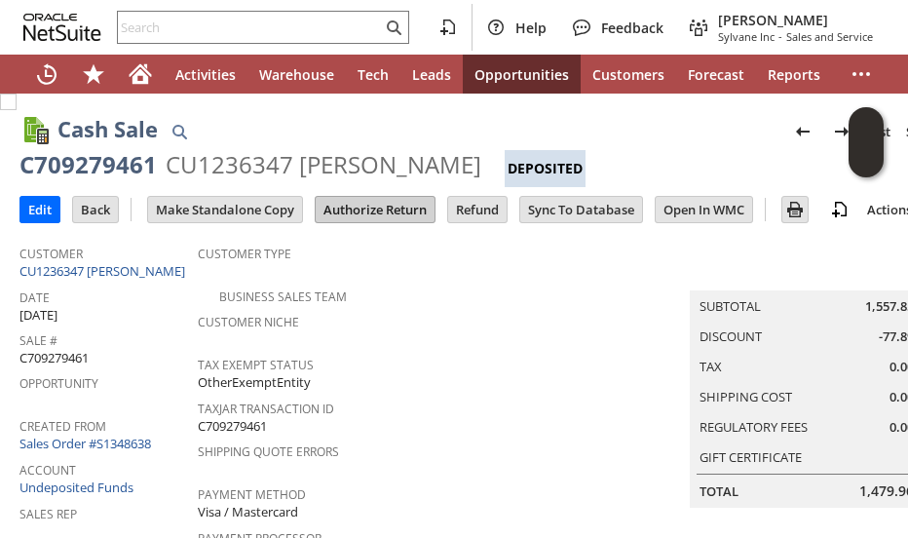
click at [339, 211] on input "Authorize Return" at bounding box center [375, 209] width 119 height 25
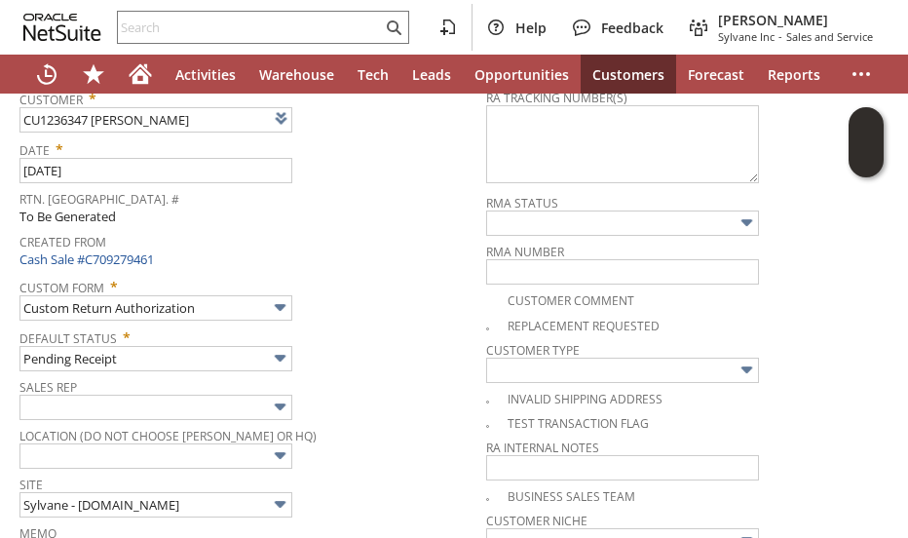
scroll to position [179, 0]
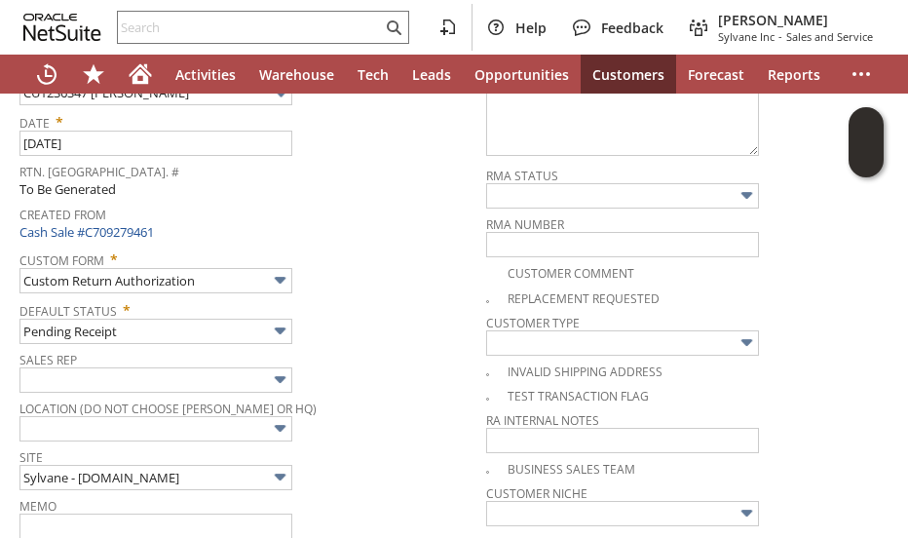
checkbox input "true"
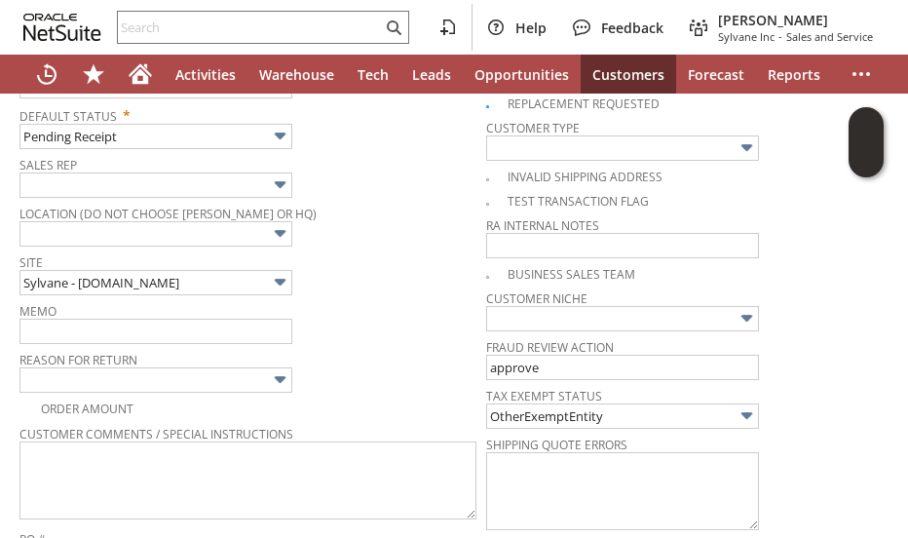
scroll to position [471, 0]
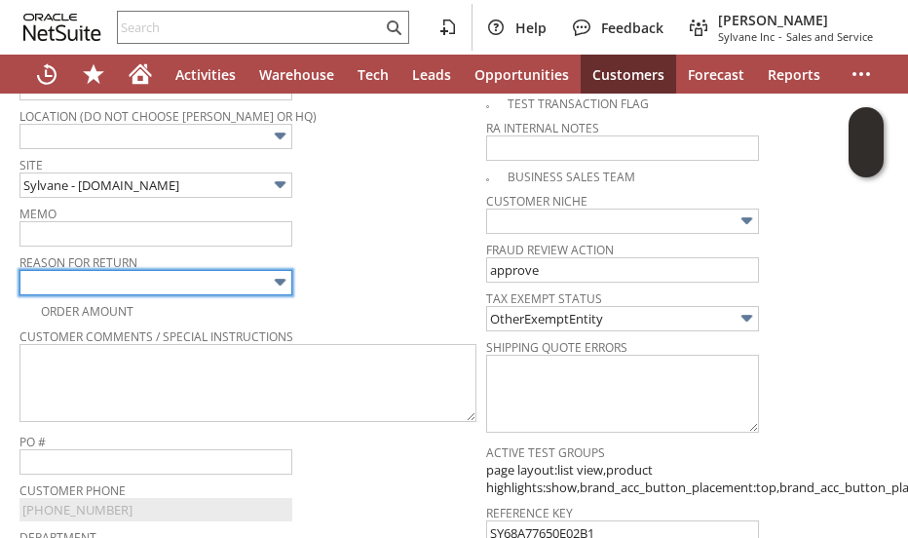
click at [254, 277] on input "text" at bounding box center [155, 282] width 273 height 25
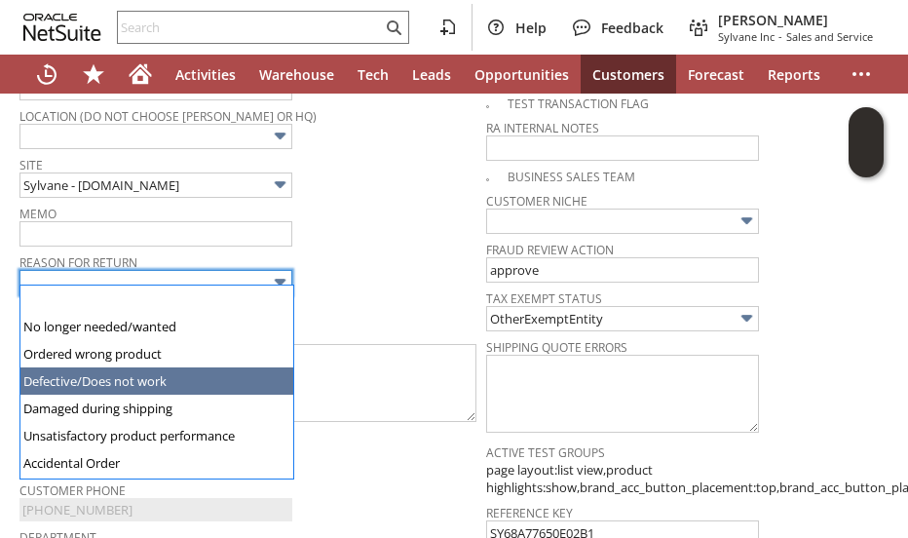
type input "Defective/Does not work"
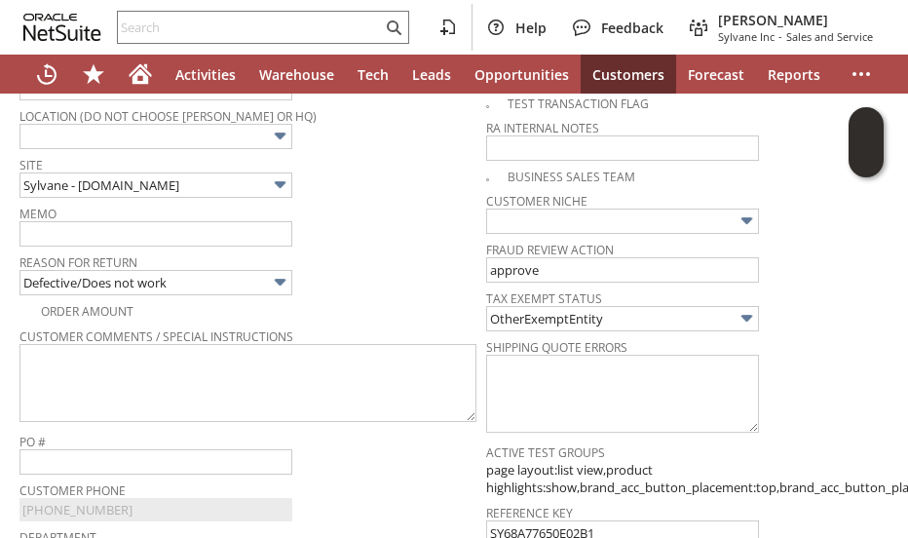
click at [346, 248] on span "Reason For Return" at bounding box center [247, 258] width 457 height 21
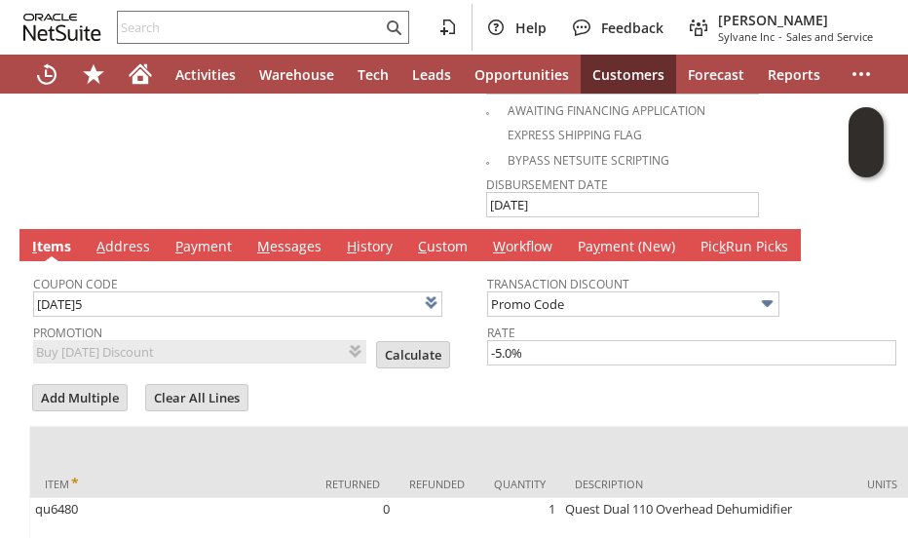
scroll to position [1348, 0]
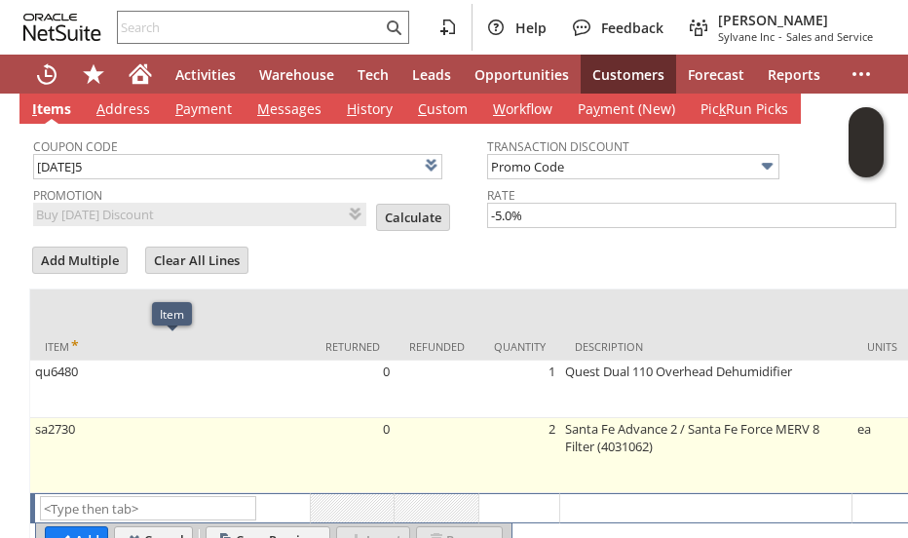
click at [211, 424] on td "sa2730" at bounding box center [170, 455] width 280 height 75
type input "sa2730"
type input "OK"
type input "Make Copy"
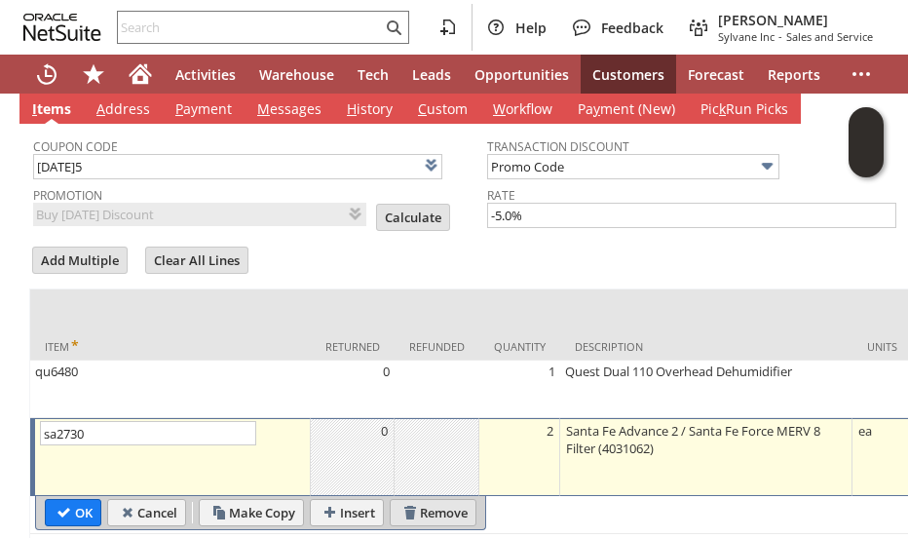
click at [423, 500] on input "Remove" at bounding box center [433, 512] width 85 height 25
type input "Add"
type input "Copy Previous"
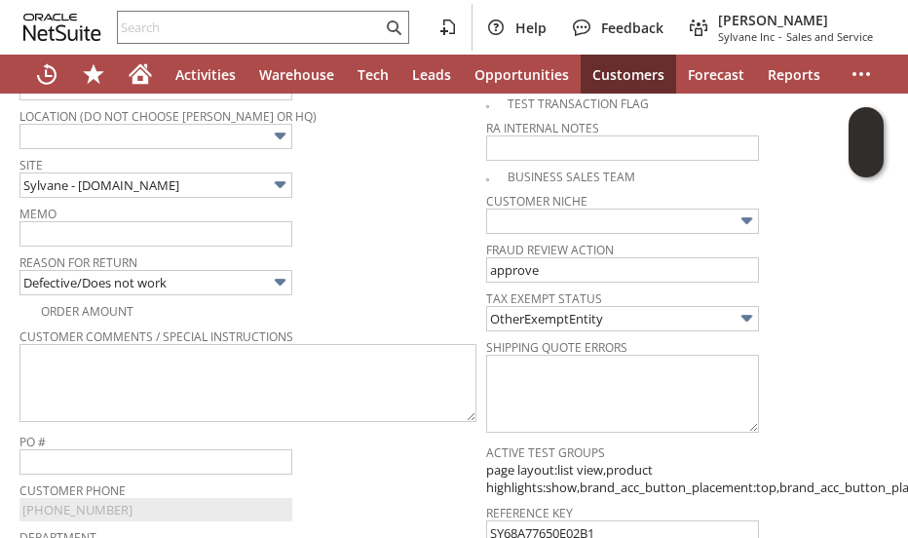
scroll to position [277, 0]
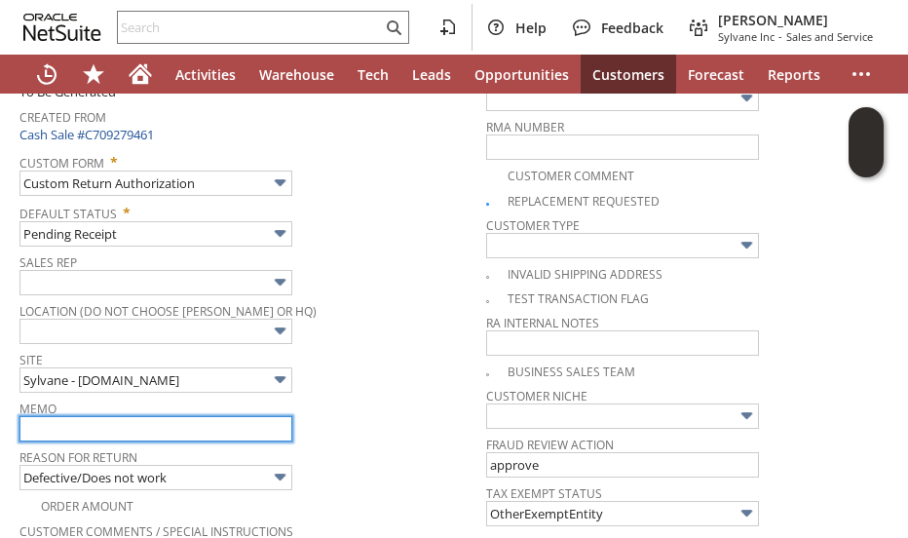
click at [151, 422] on input "text" at bounding box center [155, 428] width 273 height 25
type input "Customer is using box from new unit to send back defective unit."
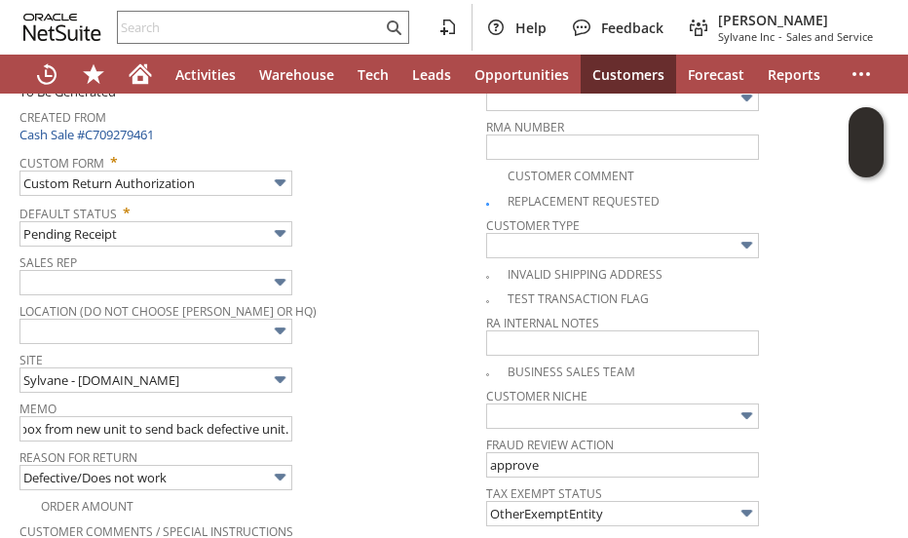
click at [381, 349] on span "Site" at bounding box center [247, 356] width 457 height 21
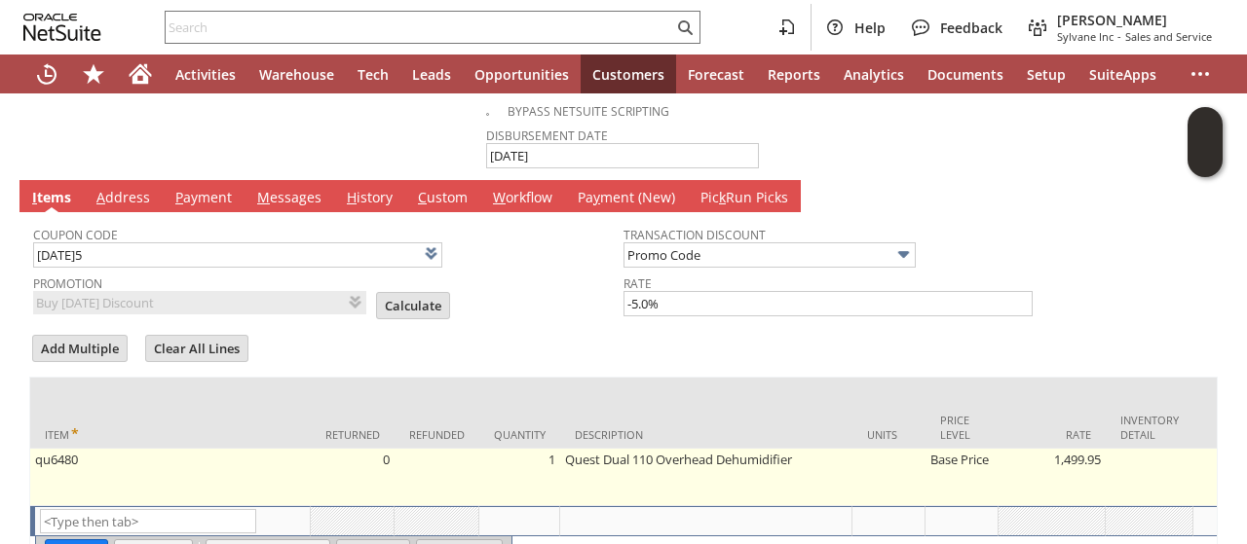
scroll to position [1349, 0]
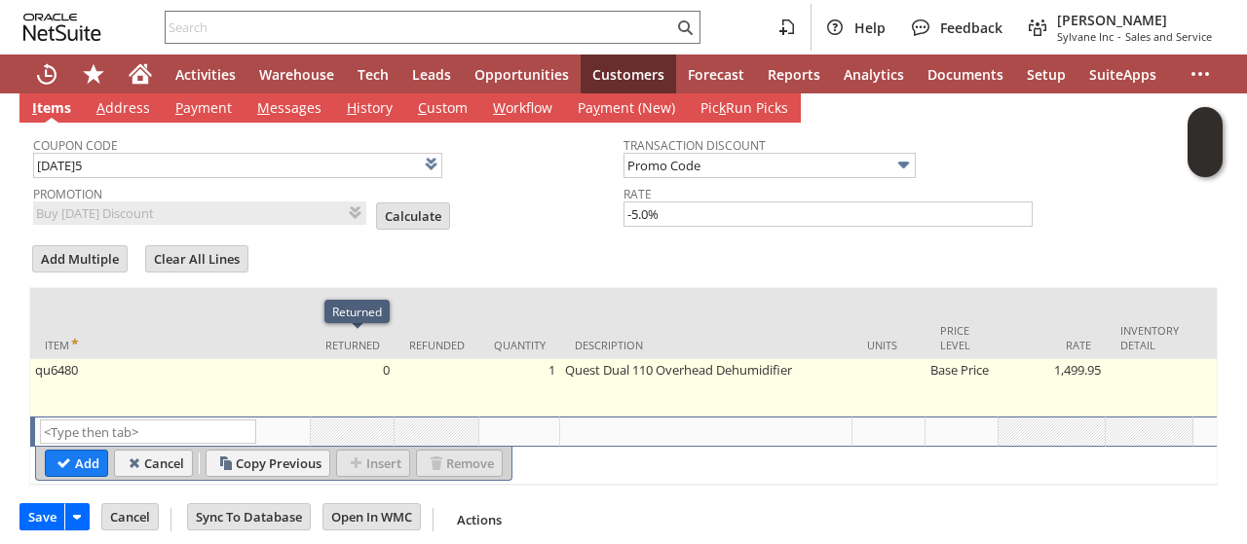
click at [907, 359] on td "Base Price" at bounding box center [961, 387] width 73 height 57
type input "Base Price"
type input "OK"
type input "Make Copy"
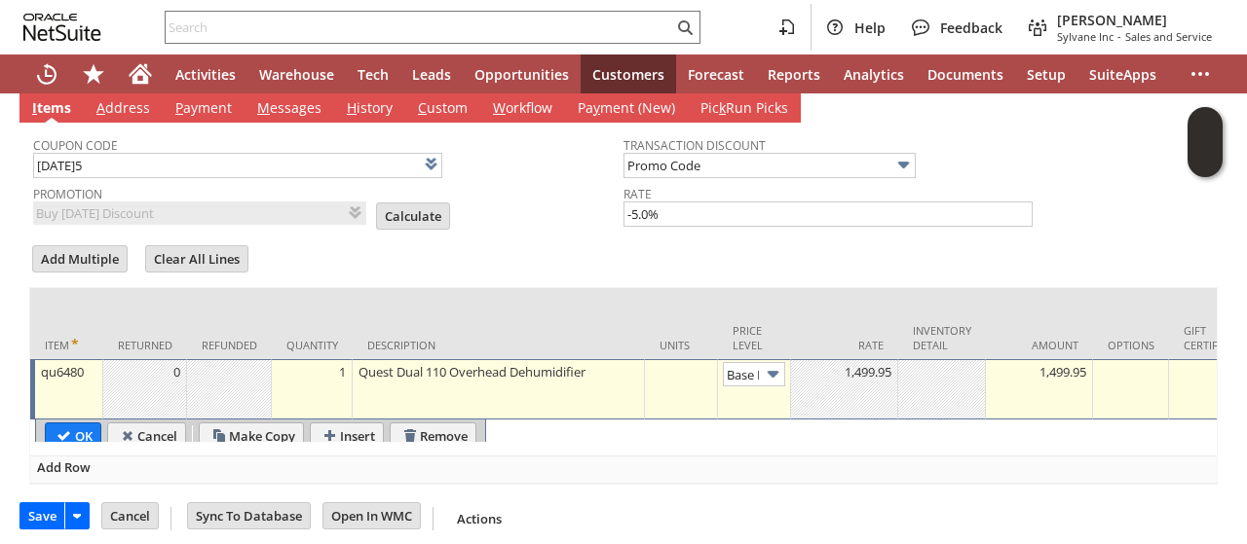
scroll to position [0, 27]
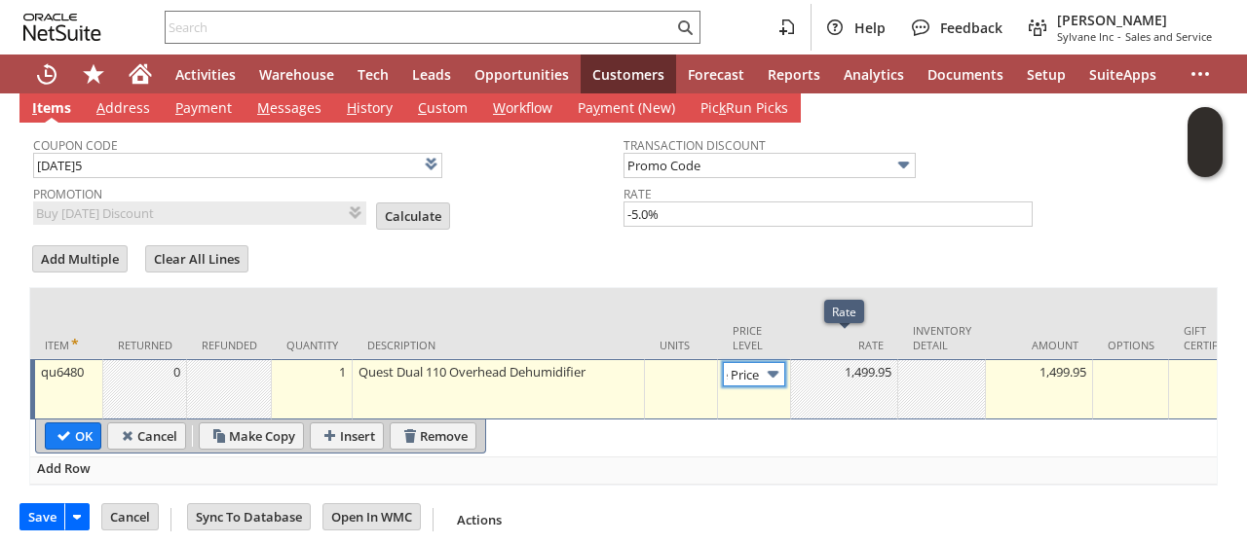
click at [767, 363] on img at bounding box center [773, 374] width 22 height 22
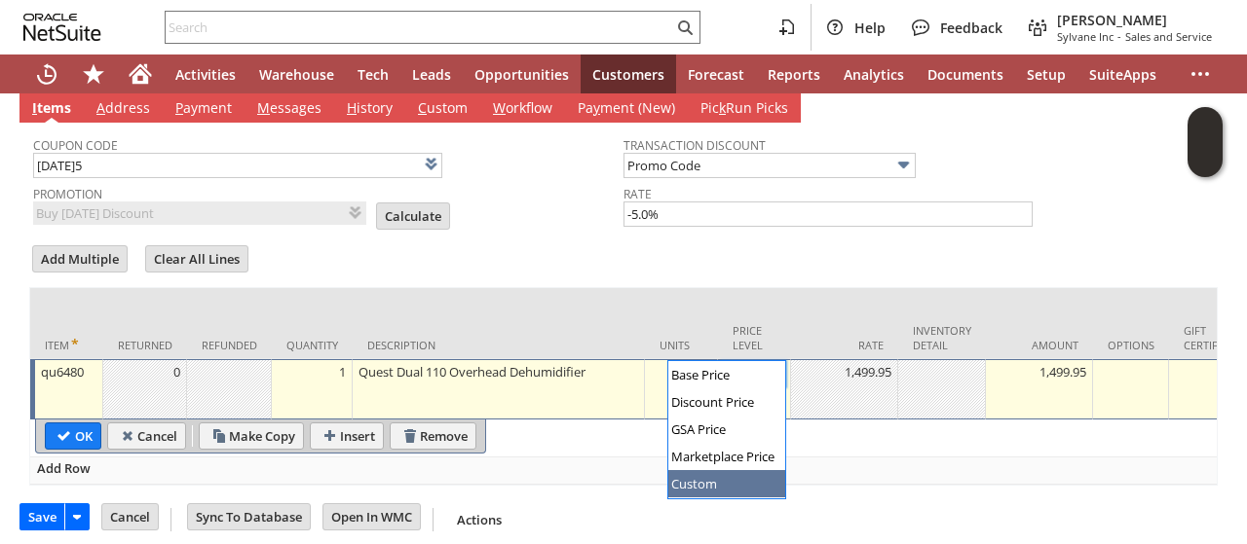
type input "Custom"
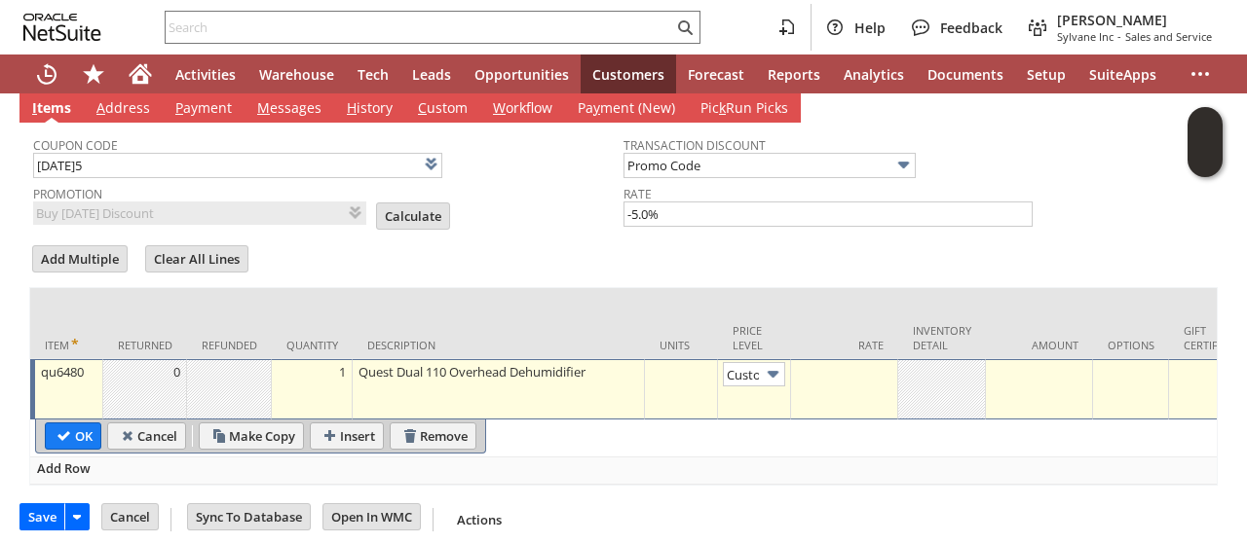
click at [828, 367] on td at bounding box center [844, 389] width 107 height 60
type input "0.00"
drag, startPoint x: 77, startPoint y: 406, endPoint x: 115, endPoint y: 403, distance: 38.1
click at [77, 424] on input "OK" at bounding box center [73, 436] width 55 height 25
type input "Add"
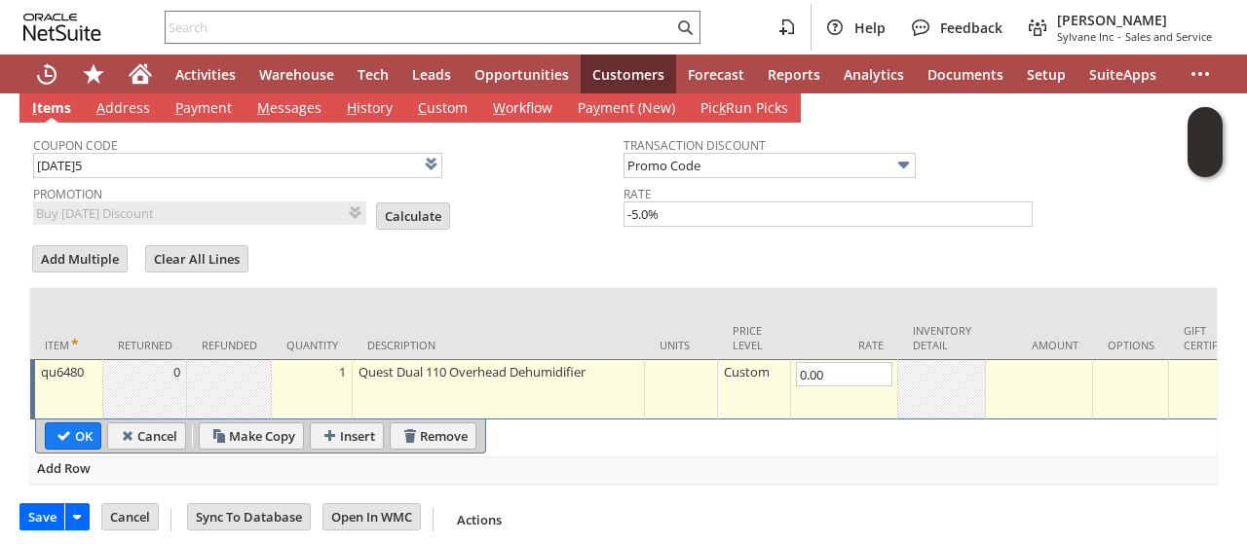
type input "Copy Previous"
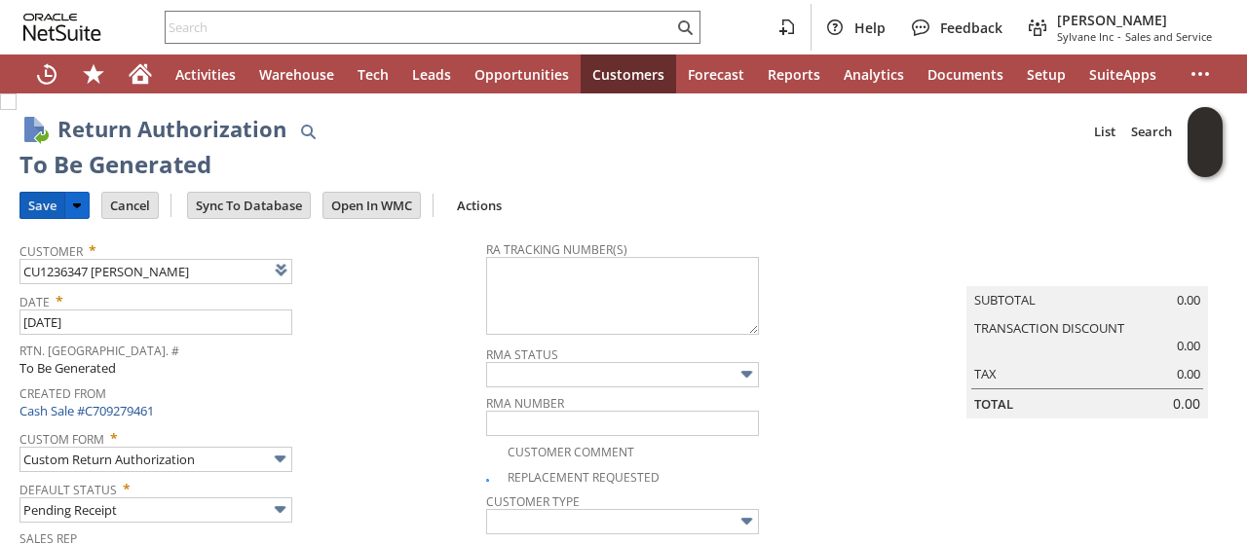
click at [42, 199] on input "Save" at bounding box center [42, 205] width 44 height 25
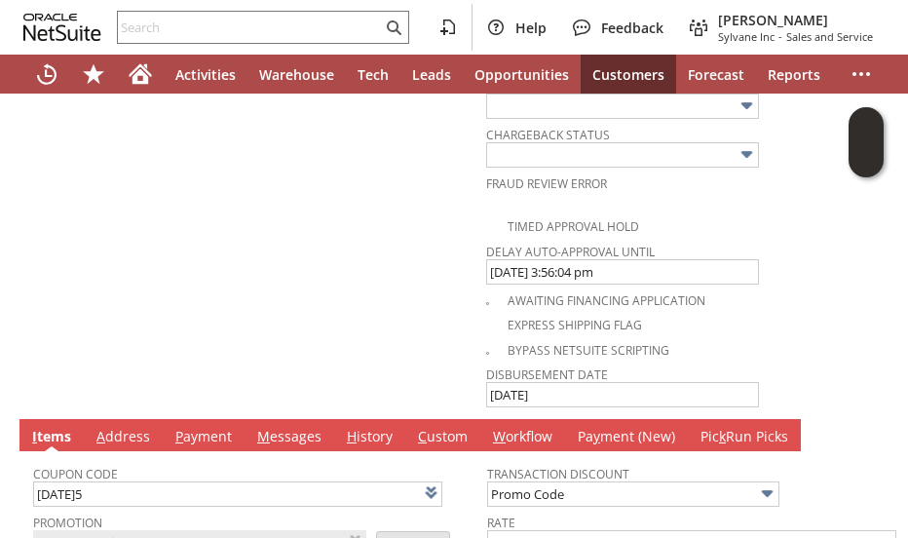
scroll to position [1266, 0]
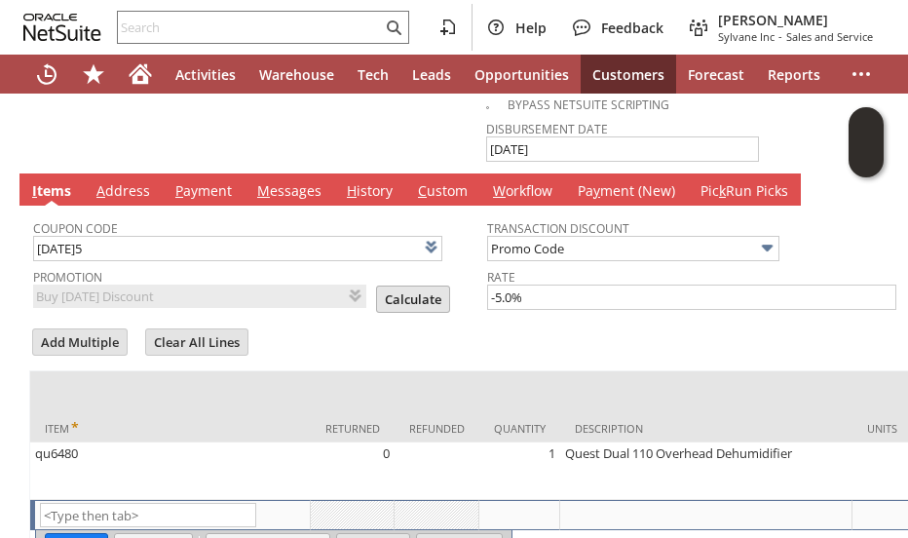
drag, startPoint x: 368, startPoint y: 274, endPoint x: 355, endPoint y: 292, distance: 22.4
click at [377, 286] on input "Calculate" at bounding box center [413, 298] width 72 height 25
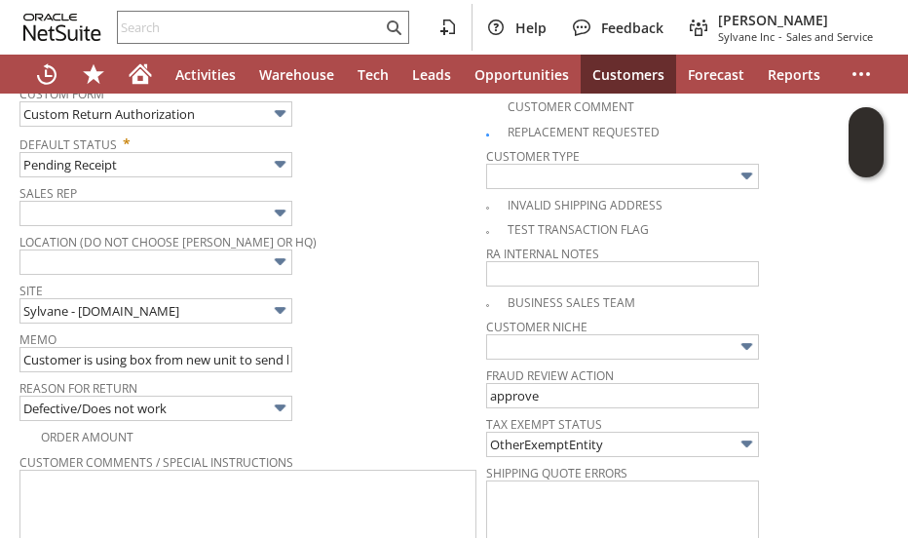
scroll to position [0, 0]
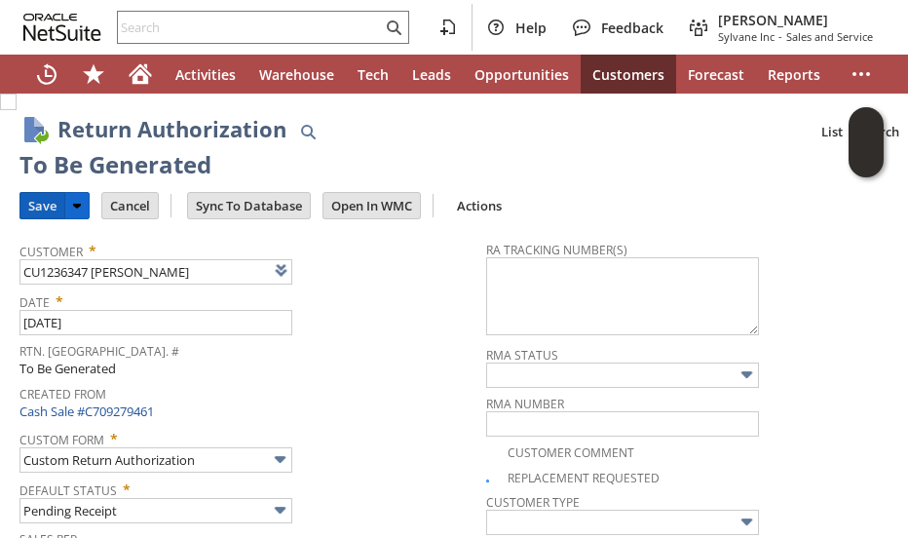
click at [55, 206] on input "Save" at bounding box center [42, 205] width 44 height 25
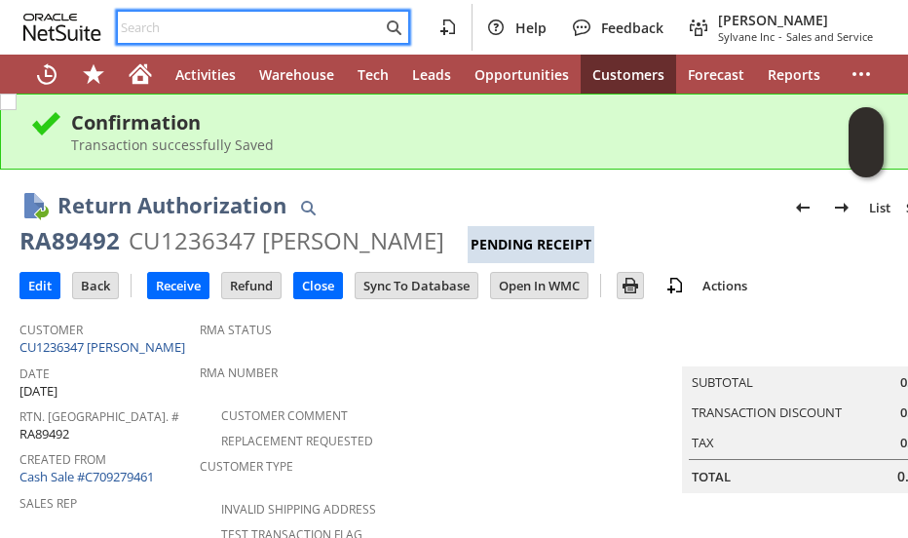
click at [161, 30] on input "text" at bounding box center [250, 27] width 264 height 23
paste input "S1348692"
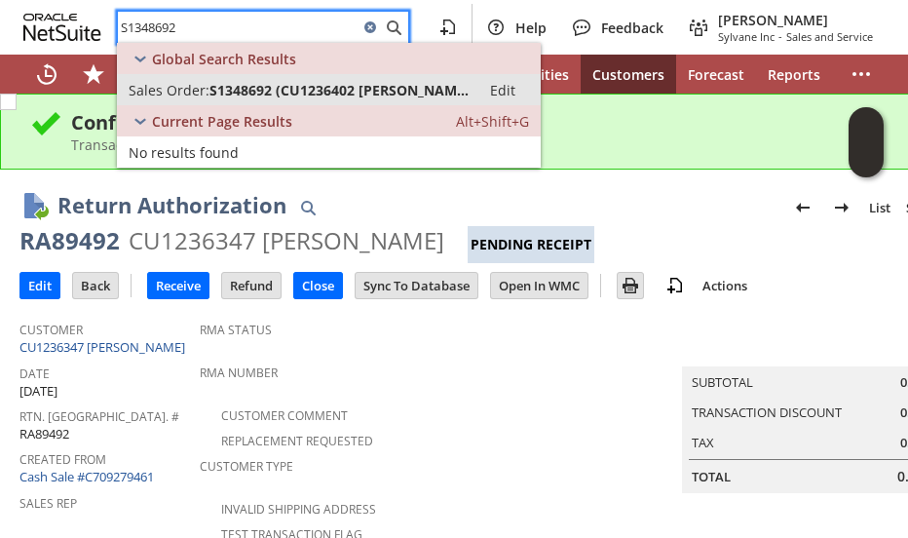
type input "S1348692"
click at [236, 94] on span "S1348692 (CU1236402 Krissa Sherman)" at bounding box center [338, 90] width 259 height 19
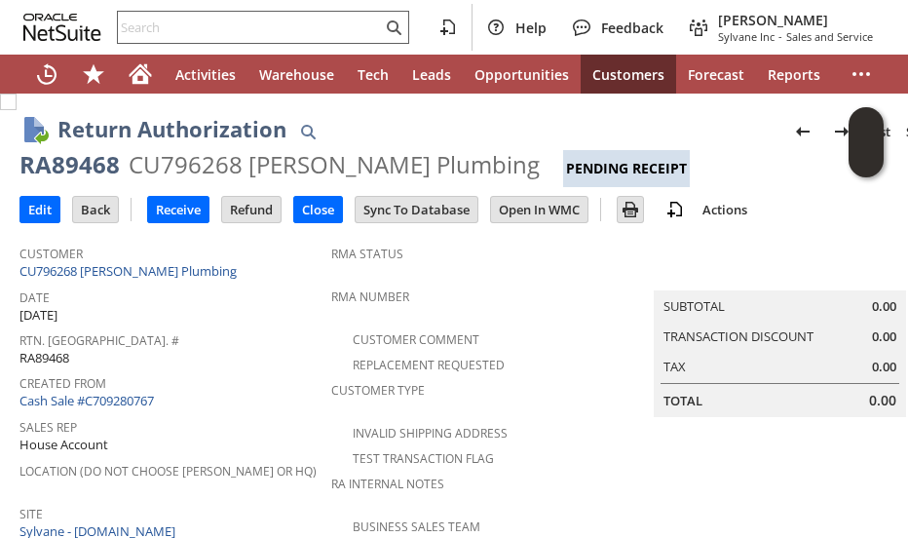
scroll to position [991, 0]
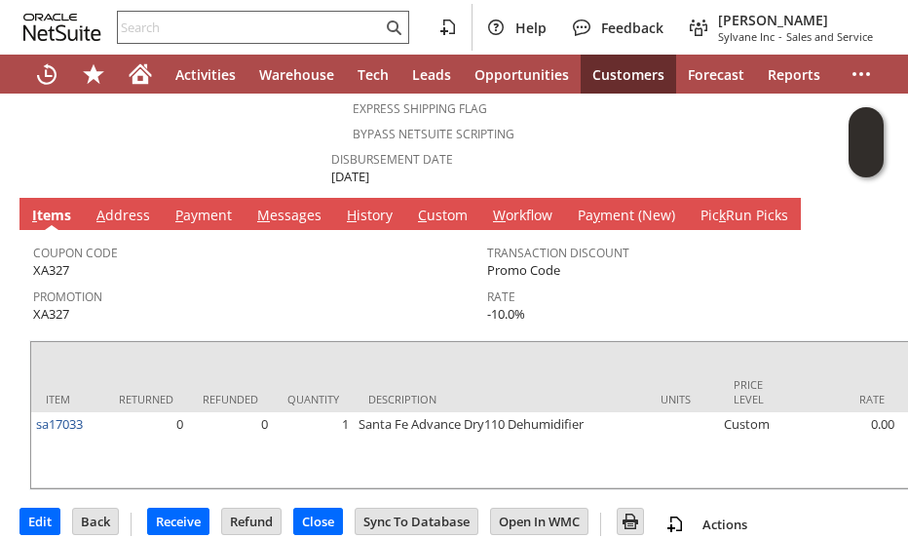
click at [194, 23] on input "text" at bounding box center [250, 27] width 264 height 23
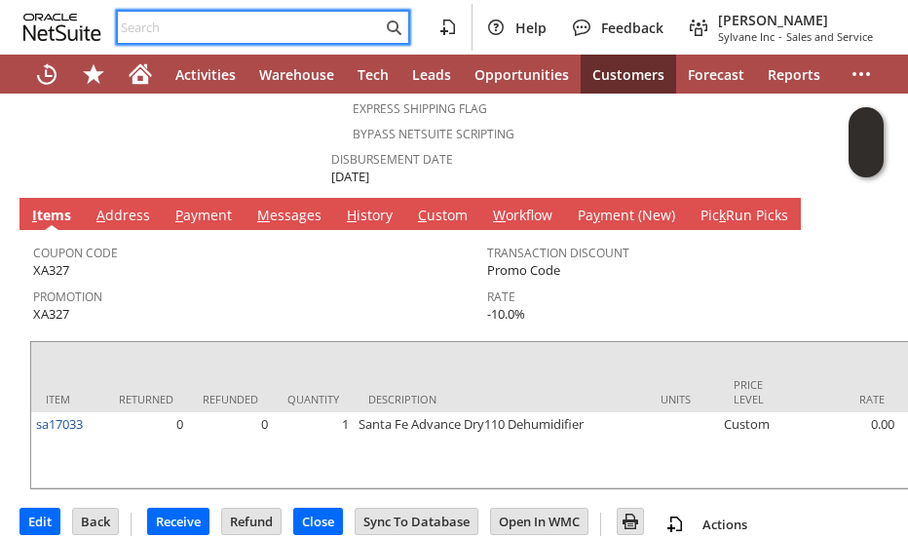
paste input "RA89377"
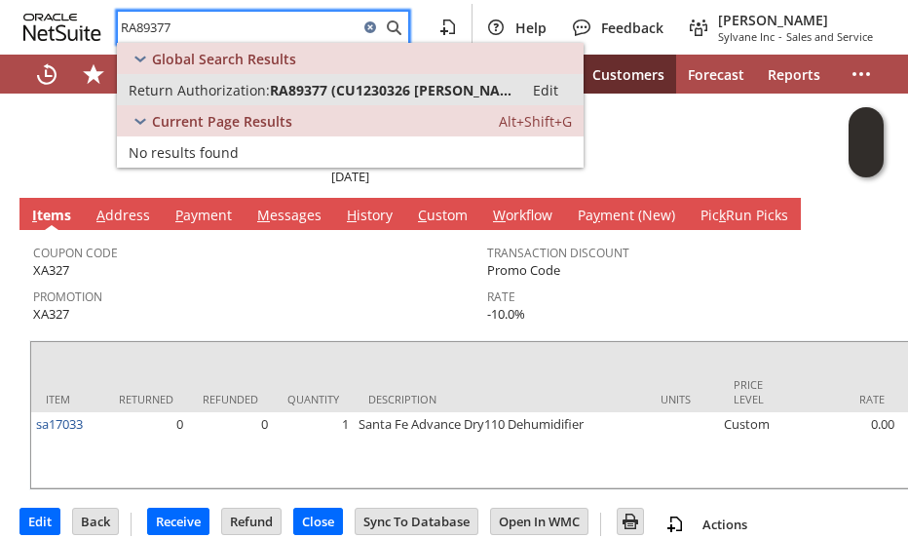
type input "RA89377"
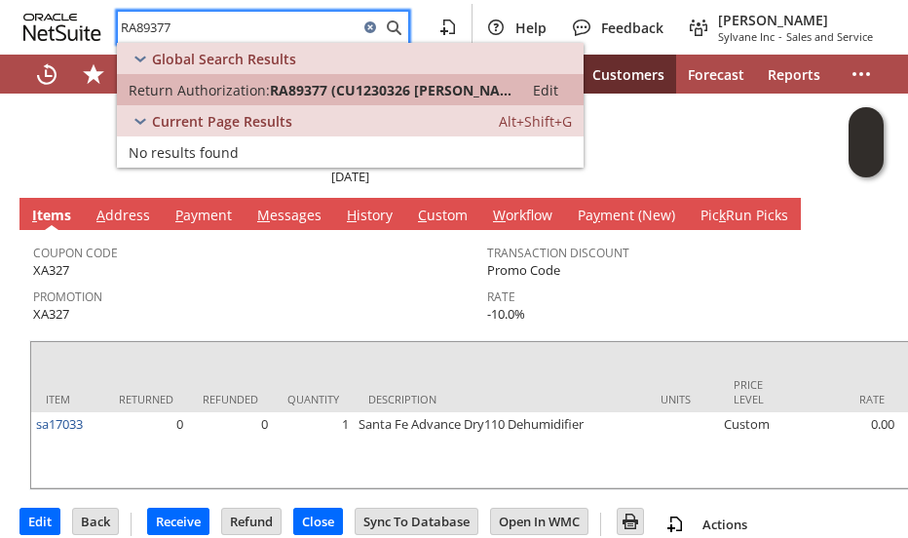
click at [327, 88] on span "RA89377 (CU1230326 Flora Kelleher)" at bounding box center [391, 90] width 242 height 19
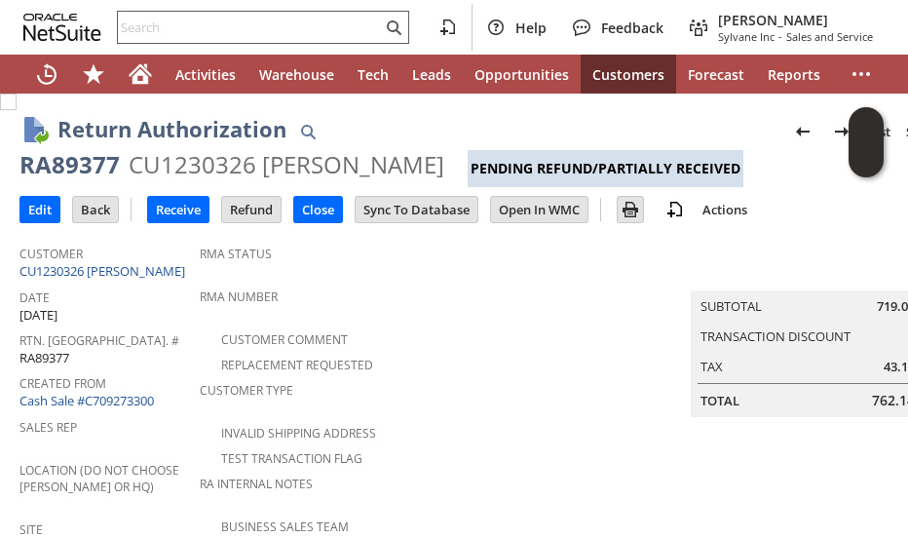
click at [167, 19] on input "text" at bounding box center [250, 27] width 264 height 23
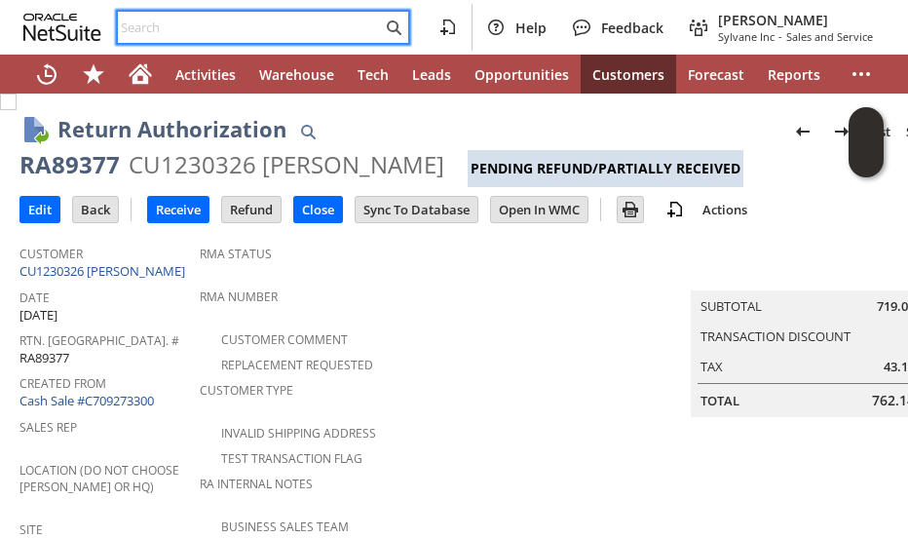
paste input "S1342332"
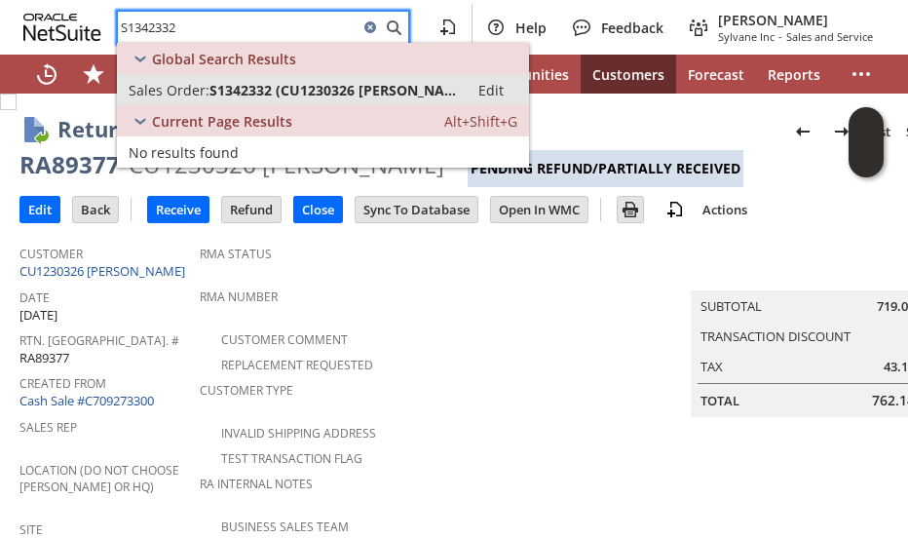
type input "S1342332"
click at [286, 75] on link "Sales Order: S1342332 (CU1230326 Flora Kelleher) Edit" at bounding box center [323, 89] width 412 height 31
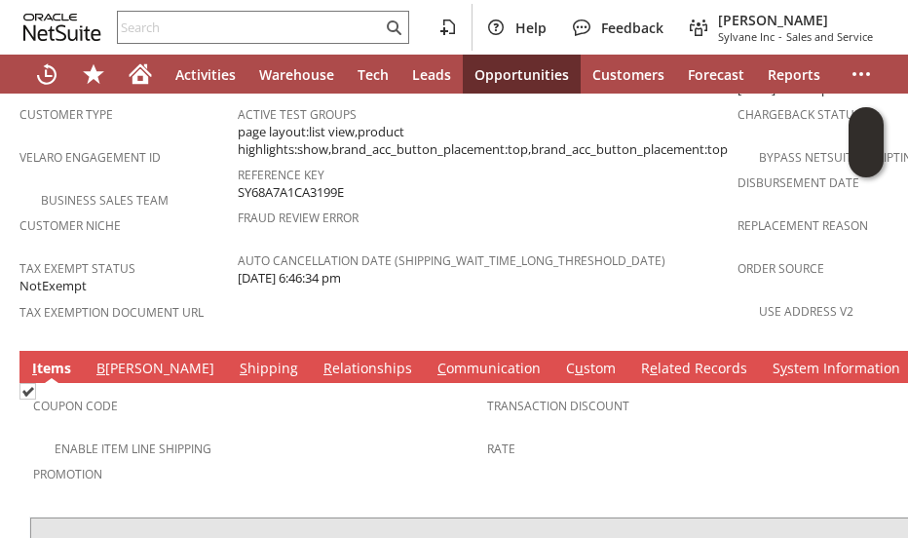
scroll to position [1328, 0]
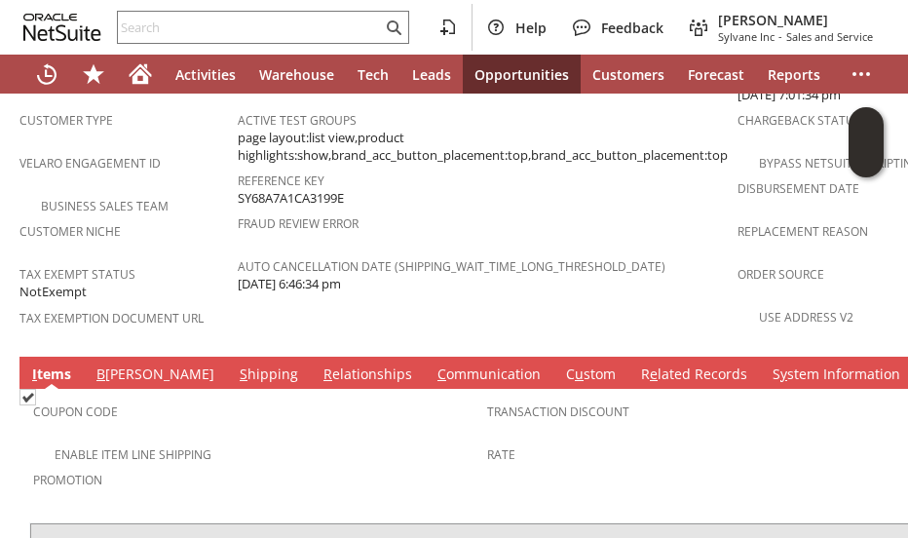
click at [235, 364] on link "S hipping" at bounding box center [269, 374] width 68 height 21
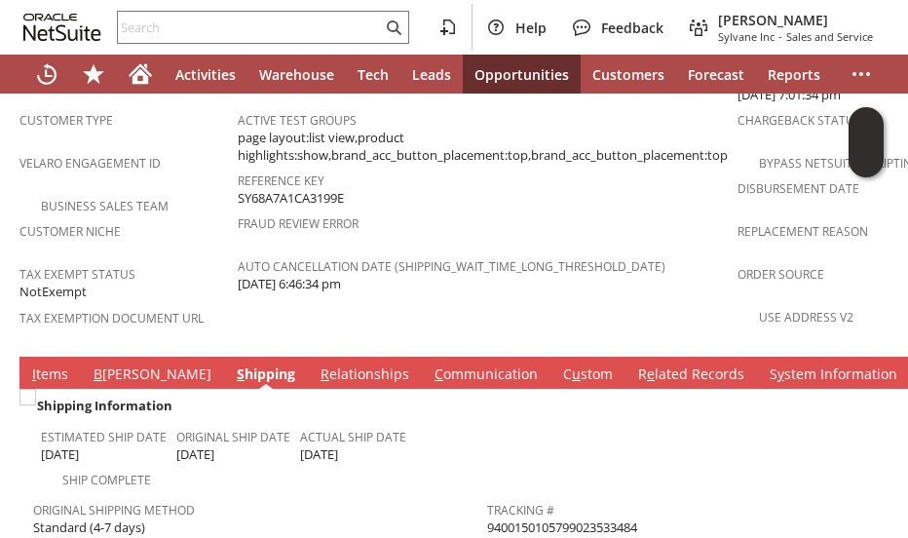
click at [551, 518] on span "9400150105799023533484" at bounding box center [562, 527] width 150 height 19
copy span "9400150105799023533484"
click at [177, 28] on input "text" at bounding box center [250, 27] width 264 height 23
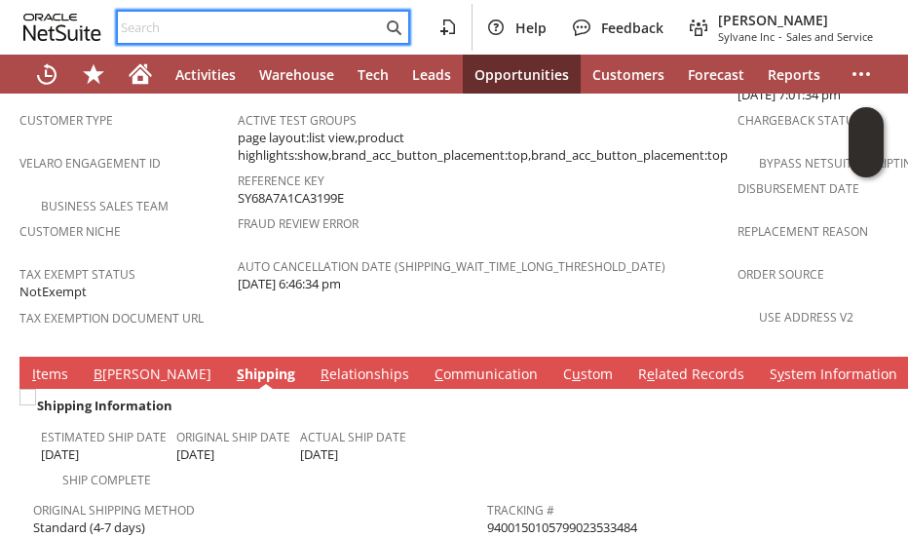
paste input "3073895000"
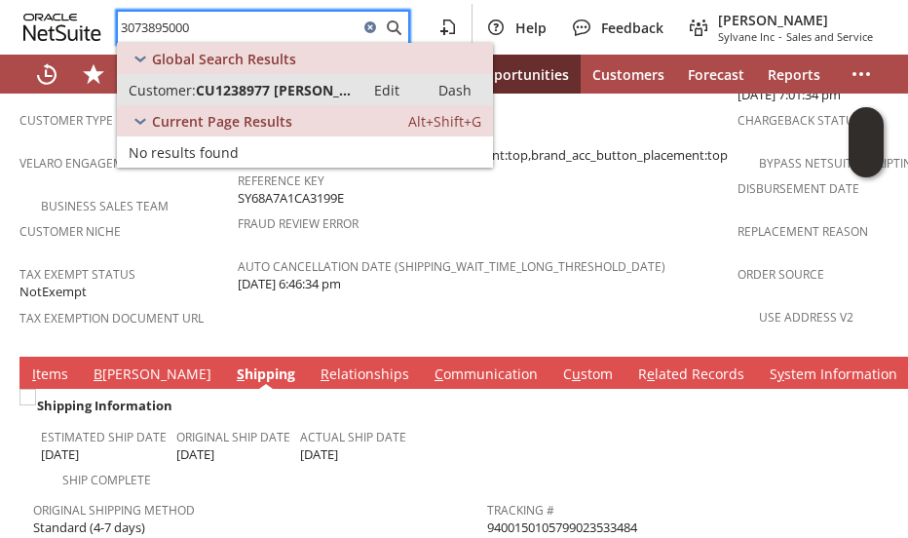
type input "3073895000"
click at [277, 85] on span "CU1238977 [PERSON_NAME]" at bounding box center [274, 90] width 157 height 19
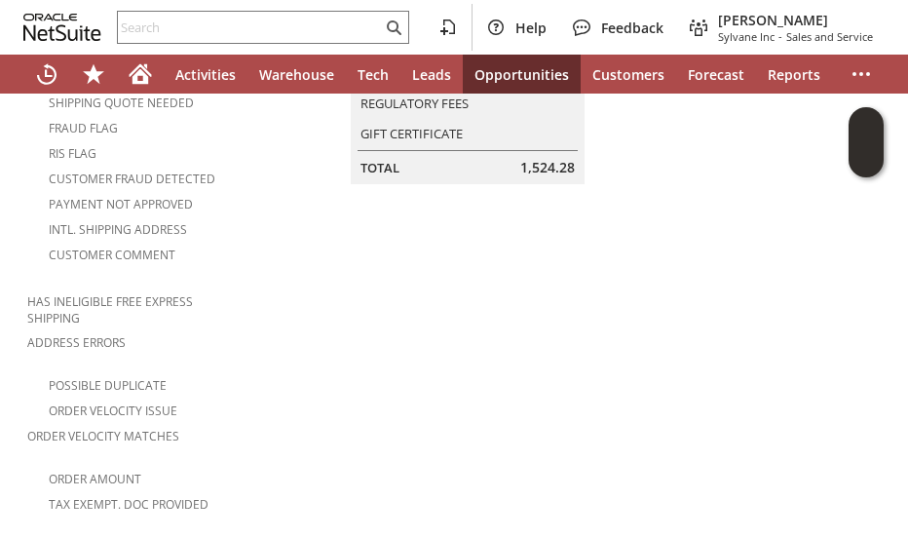
scroll to position [97, 0]
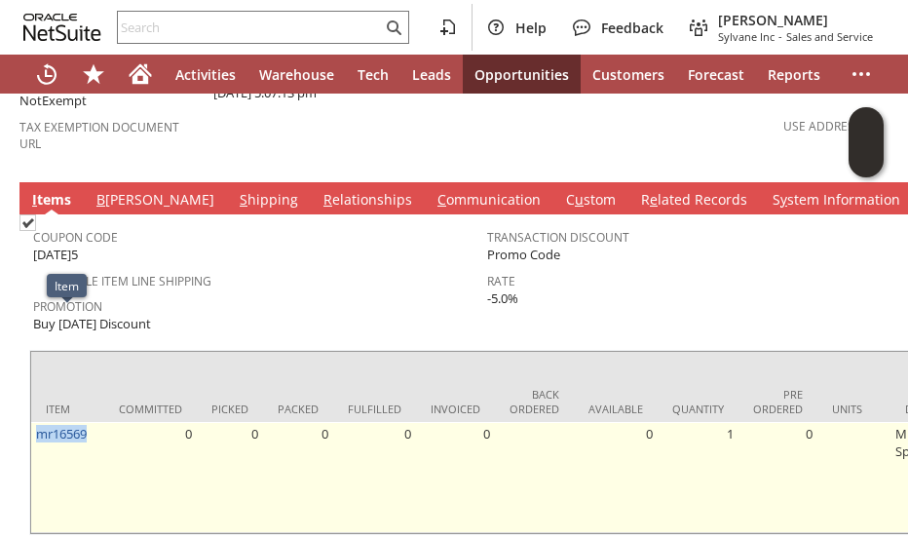
drag, startPoint x: 95, startPoint y: 320, endPoint x: 32, endPoint y: 329, distance: 63.9
click at [32, 422] on td "mr16569" at bounding box center [67, 477] width 73 height 111
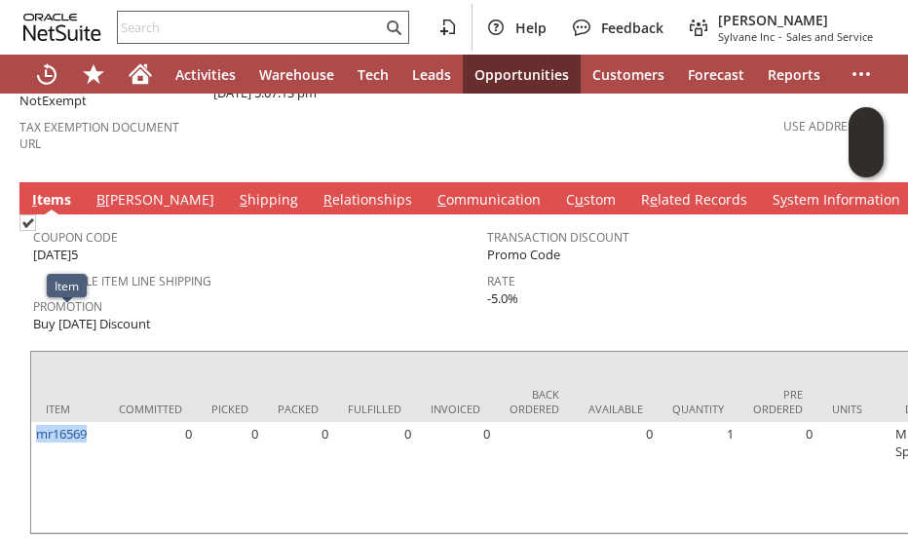
copy link "mr16569"
click at [345, 292] on div "Promotion Buy [DATE] Discount" at bounding box center [255, 313] width 444 height 42
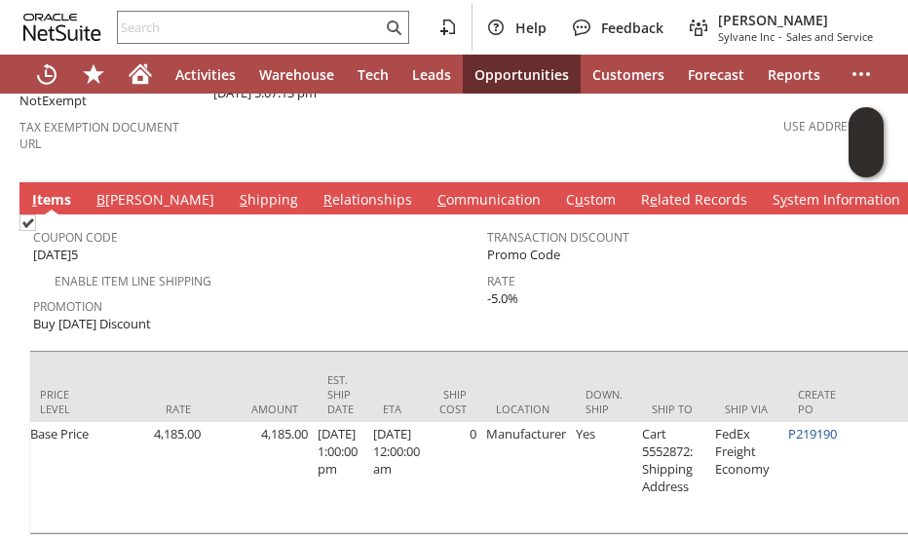
scroll to position [0, 1338]
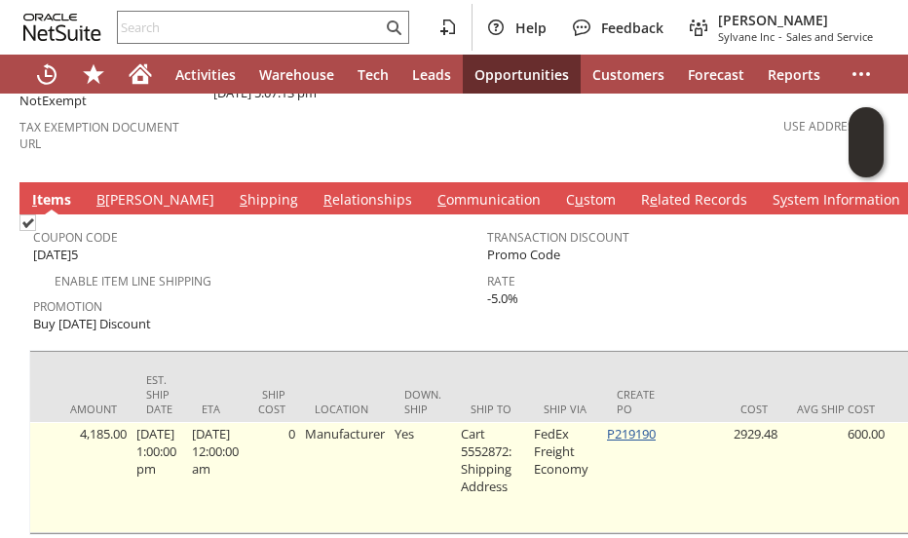
click at [636, 425] on link "P219190" at bounding box center [631, 434] width 49 height 18
